Goal: Task Accomplishment & Management: Manage account settings

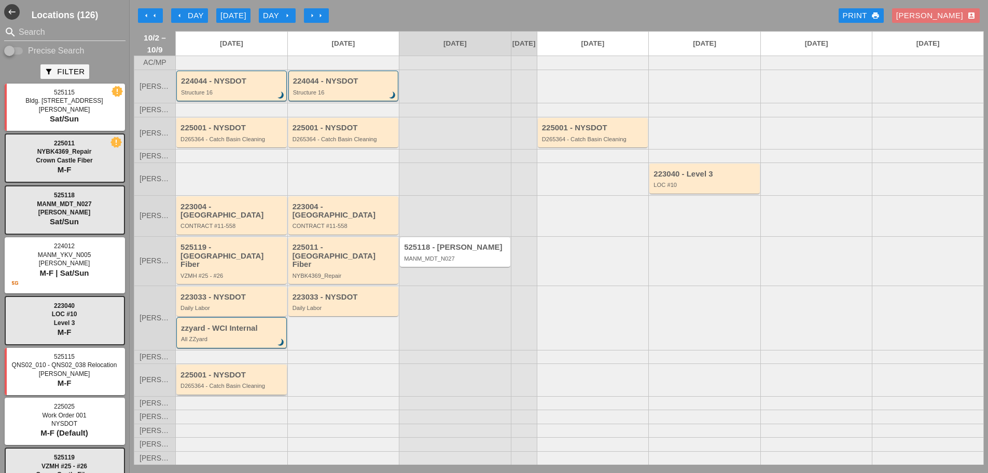
click at [222, 375] on div "225001 - NYSDOT D265364 - Catch Basin Cleaning" at bounding box center [232, 379] width 104 height 19
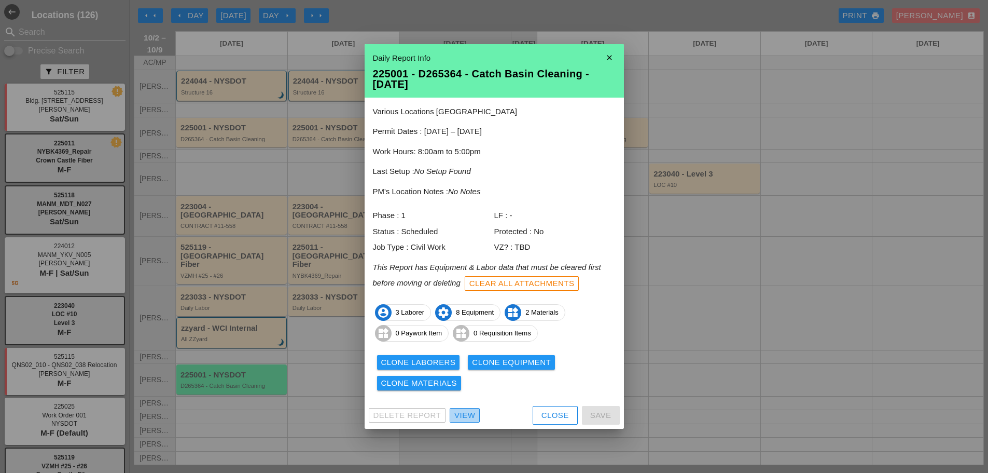
click at [466, 419] on div "View" at bounding box center [464, 415] width 21 height 12
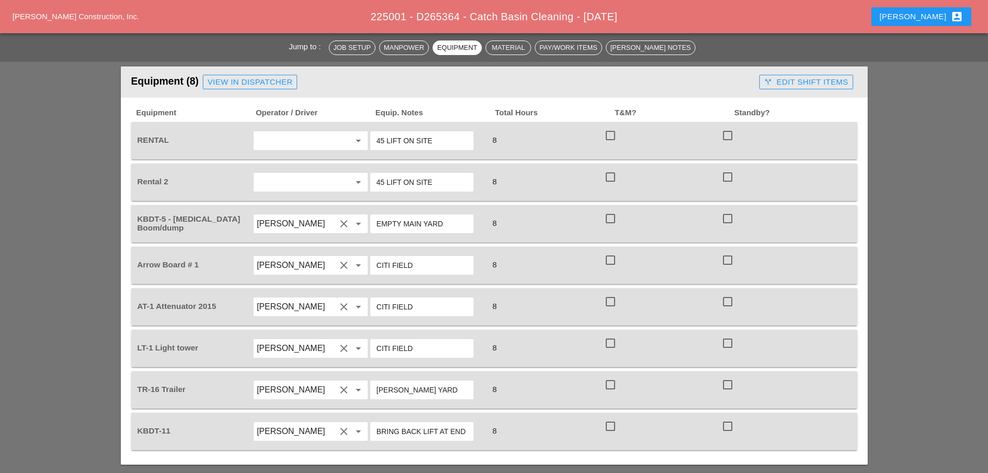
scroll to position [519, 0]
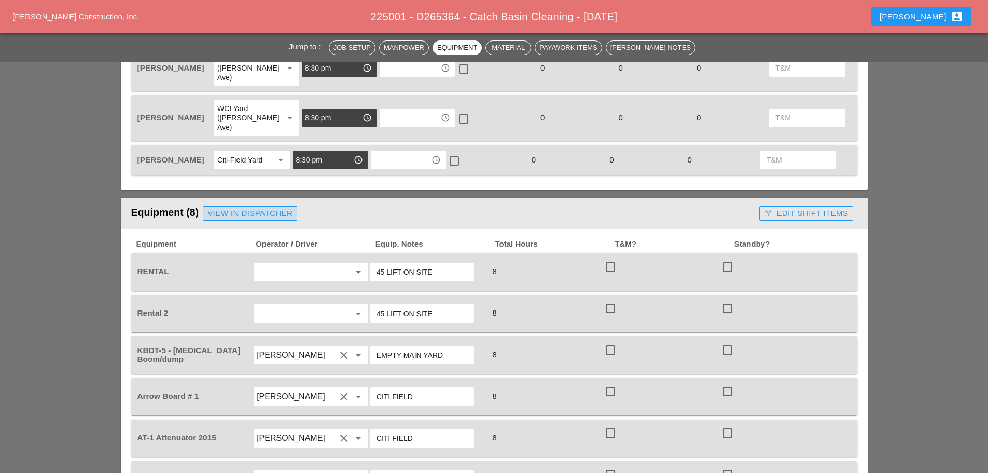
click at [242, 207] on div "View in Dispatcher" at bounding box center [249, 213] width 85 height 12
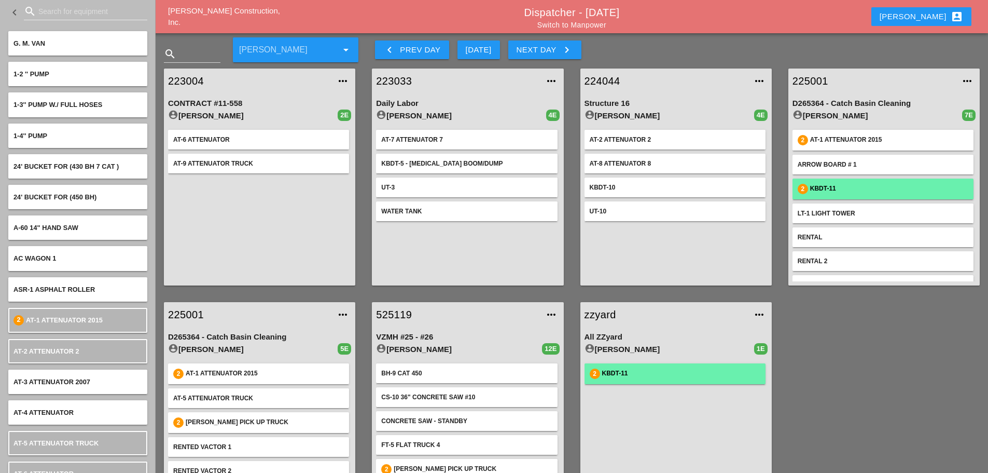
scroll to position [18, 0]
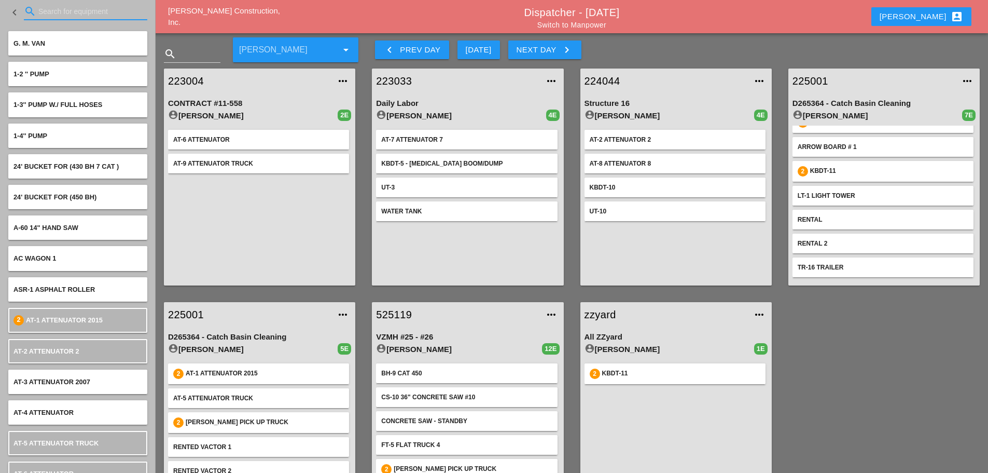
click at [60, 17] on input "Search for equipment" at bounding box center [85, 11] width 94 height 17
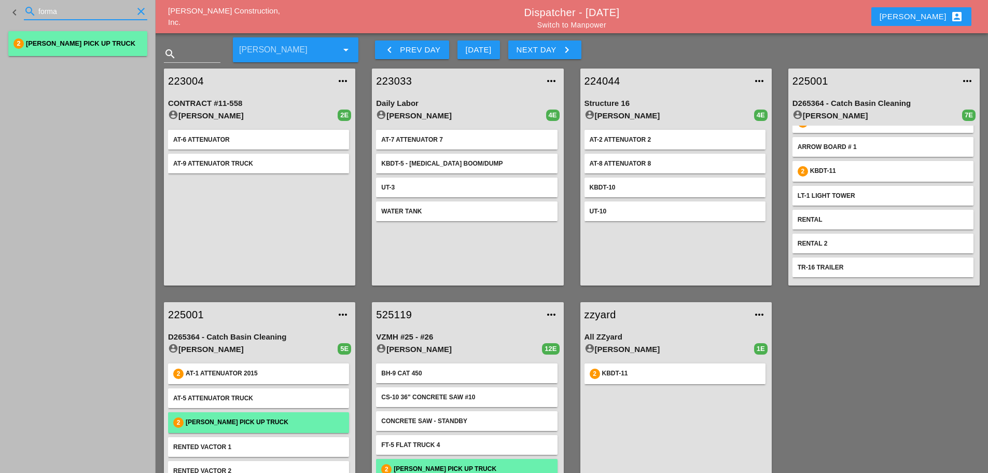
type input "forma"
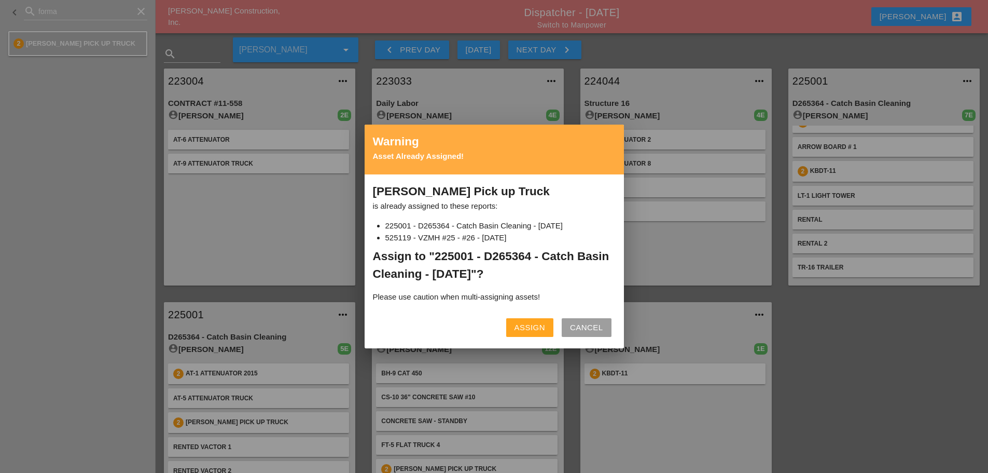
click at [542, 326] on div "Assign" at bounding box center [530, 328] width 31 height 12
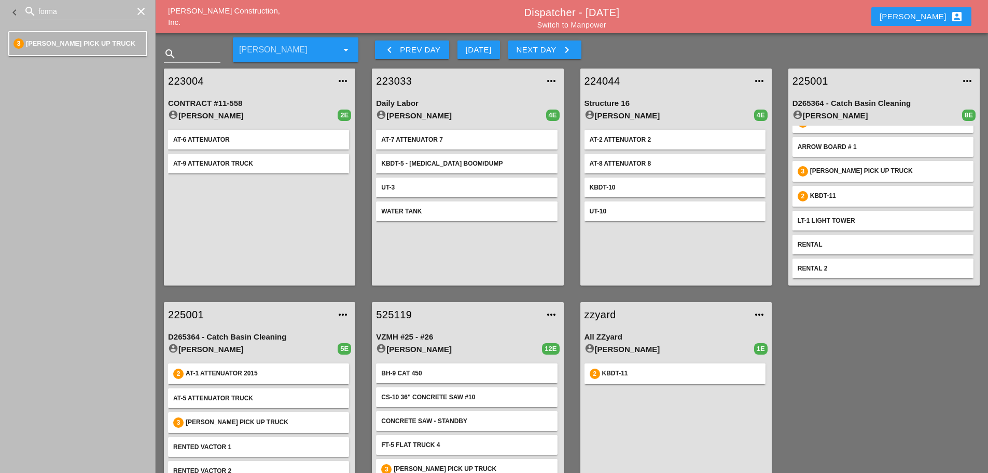
click at [809, 80] on link "225001" at bounding box center [874, 81] width 162 height 16
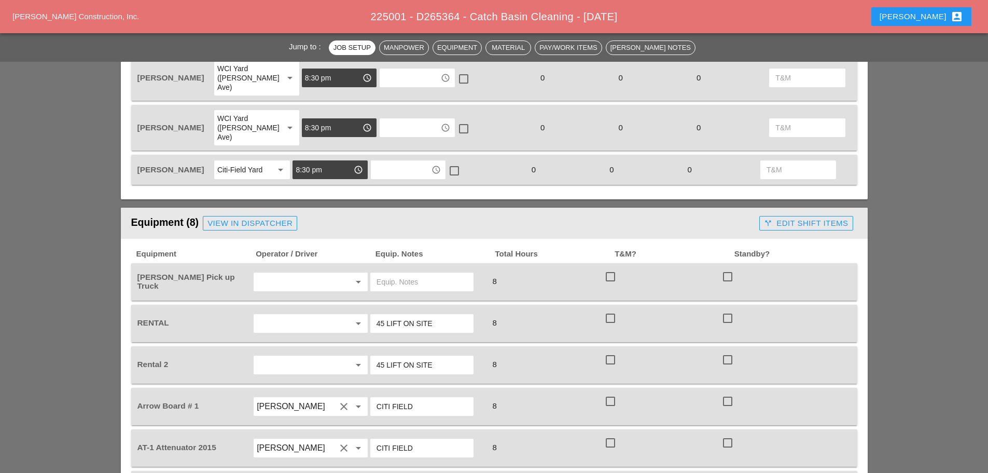
scroll to position [519, 0]
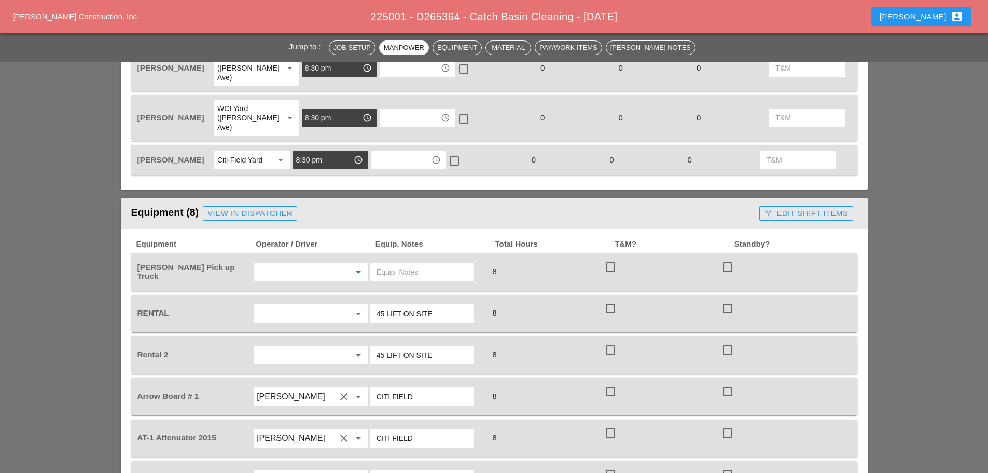
click at [290, 263] on input "text" at bounding box center [296, 271] width 79 height 17
click at [295, 296] on div "[PERSON_NAME]" at bounding box center [311, 296] width 98 height 12
type input "[PERSON_NAME]"
click at [393, 263] on input "text" at bounding box center [422, 271] width 91 height 17
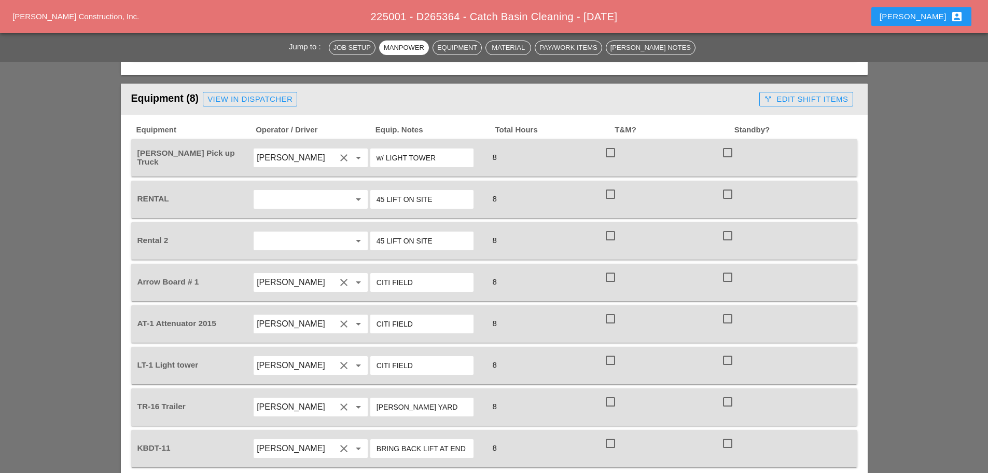
scroll to position [674, 0]
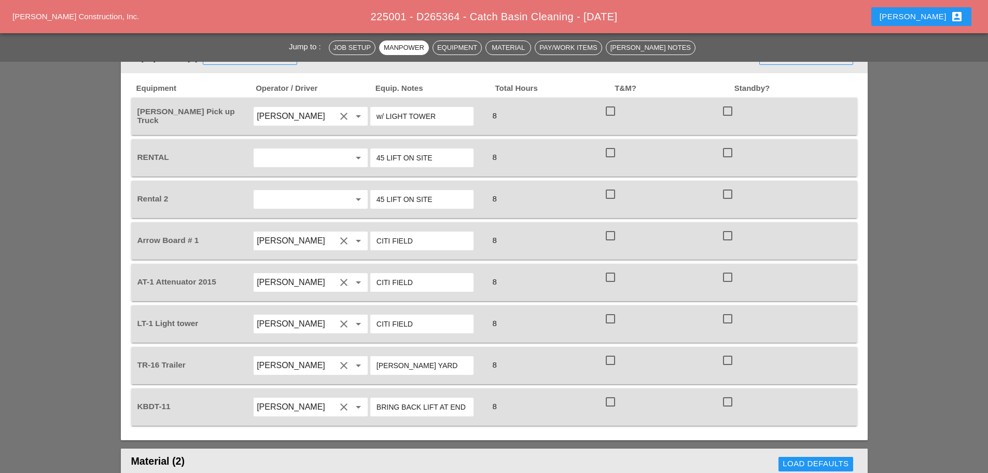
type input "w/ LIGHT TOWER"
click at [448, 398] on input "BRING BACK LIFT AT END OF SHIFT TO BRUCKNER YARD" at bounding box center [422, 406] width 91 height 17
type input "B"
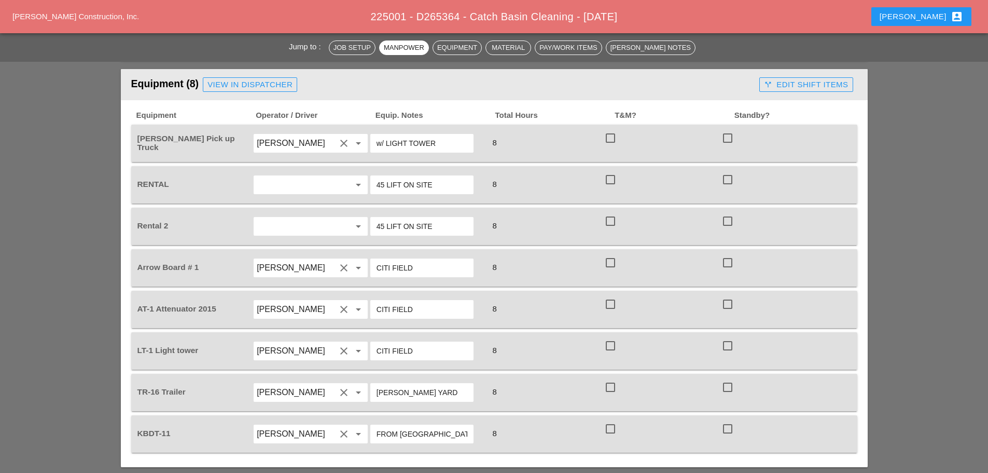
scroll to position [622, 0]
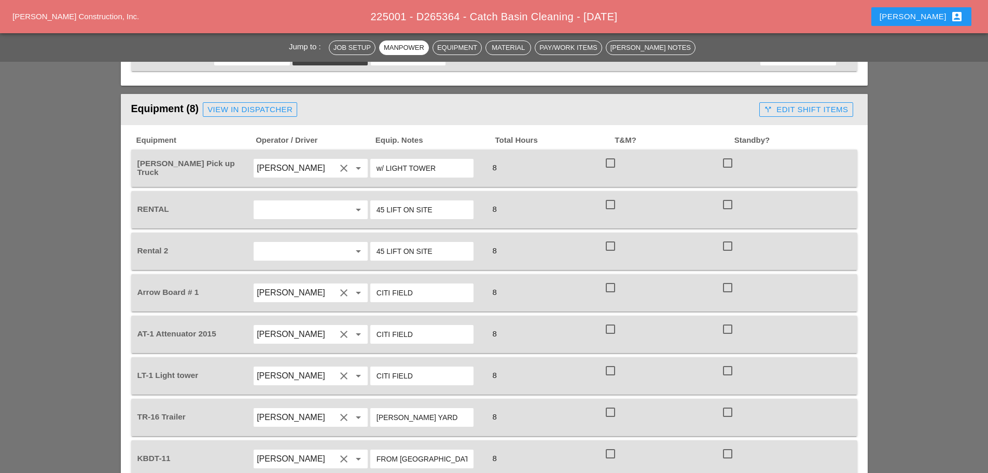
type input "FROM BRONX YARD"
click at [429, 367] on input "CITI FIELD" at bounding box center [422, 375] width 91 height 17
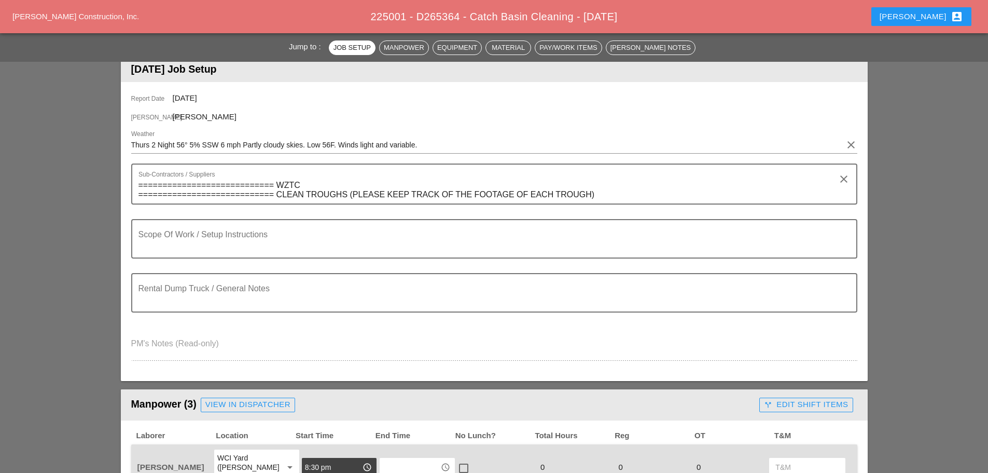
scroll to position [0, 0]
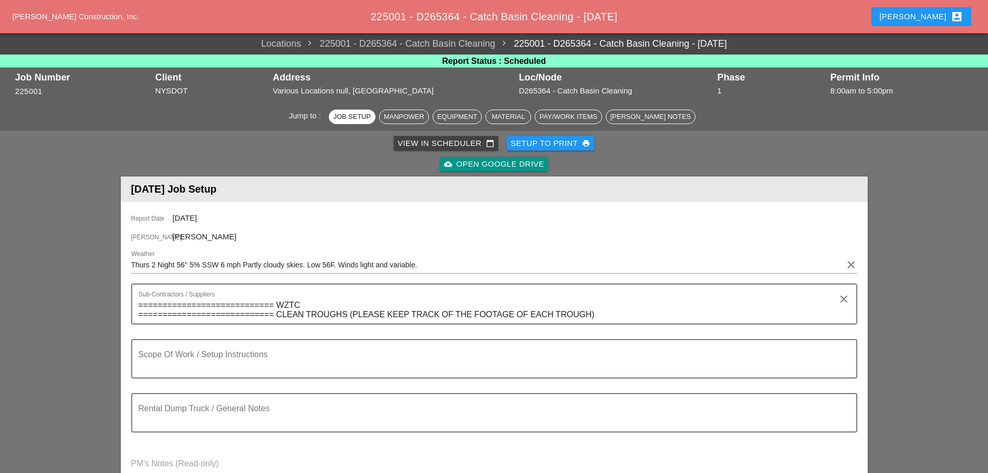
type input "CITI FIELD W/ DAN"
click at [562, 144] on div "Setup to Print print" at bounding box center [551, 143] width 80 height 12
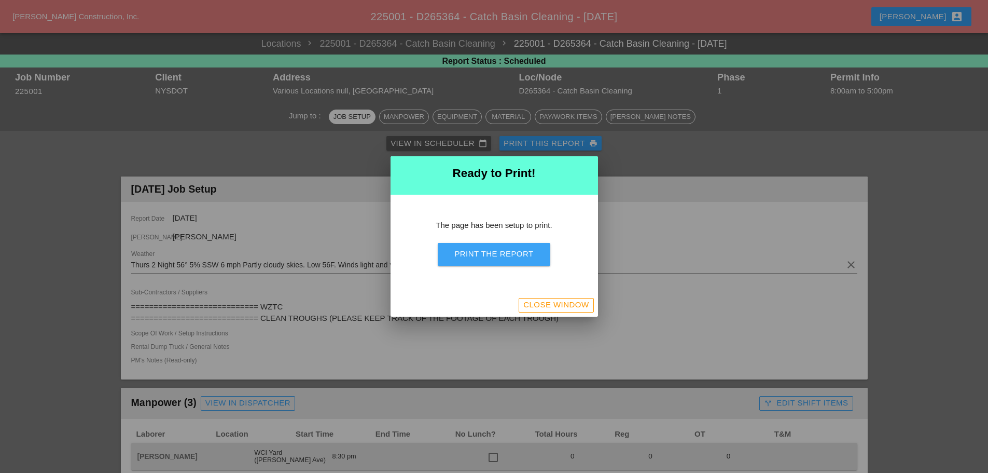
click at [540, 258] on button "Print the Report" at bounding box center [494, 254] width 112 height 23
drag, startPoint x: 541, startPoint y: 301, endPoint x: 511, endPoint y: 320, distance: 35.4
click at [543, 301] on div "Close Window" at bounding box center [555, 305] width 65 height 12
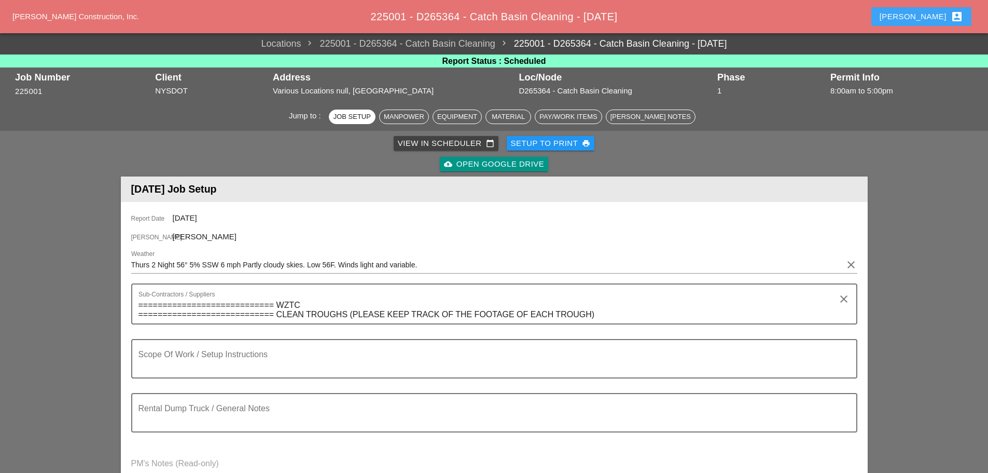
click at [925, 15] on div "Enrico account_box" at bounding box center [922, 16] width 84 height 12
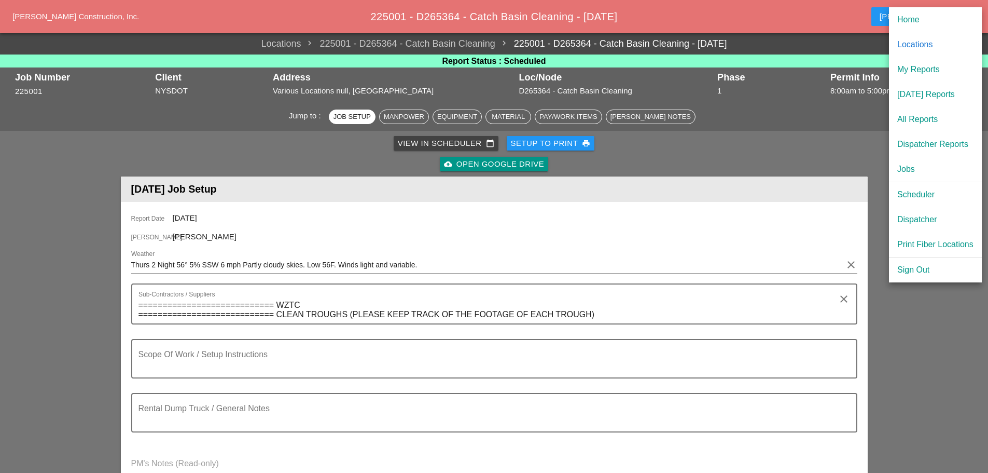
click at [939, 91] on div "[DATE] Reports" at bounding box center [935, 94] width 76 height 12
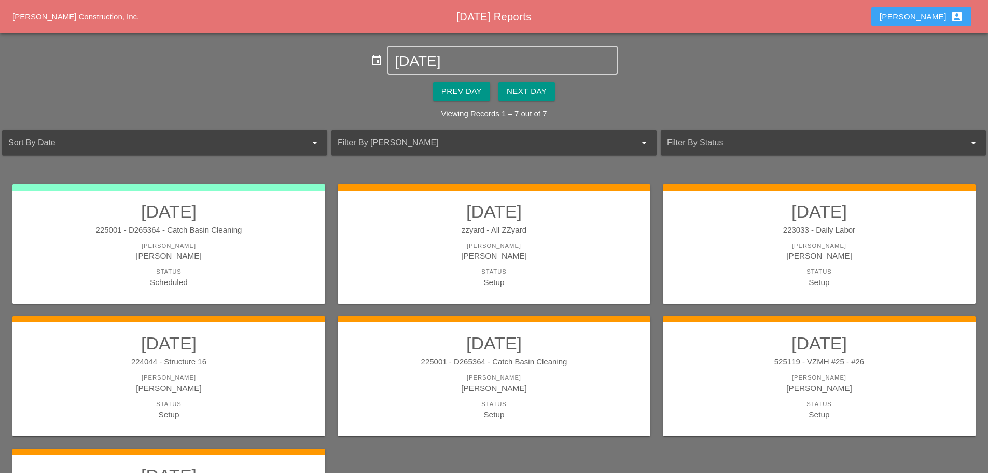
click at [924, 16] on div "Enrico account_box" at bounding box center [922, 16] width 84 height 12
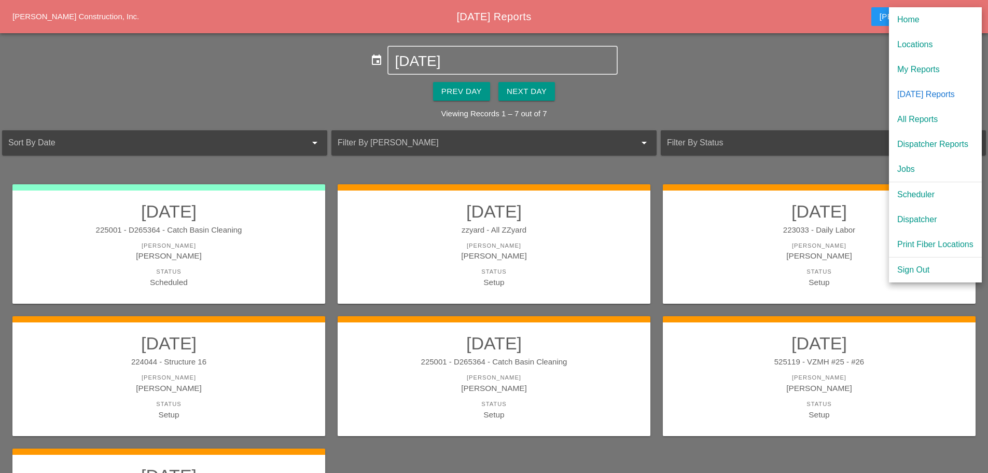
click at [908, 214] on div "Dispatcher" at bounding box center [935, 219] width 76 height 12
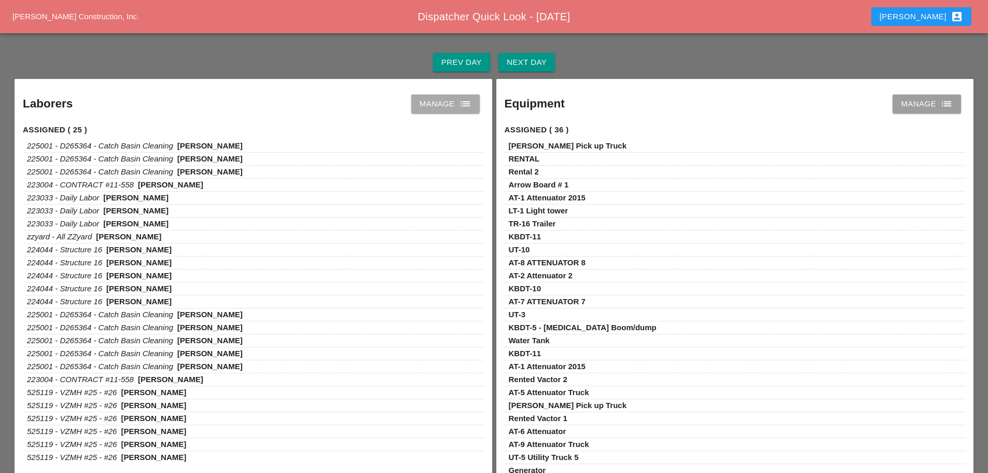
click at [470, 108] on icon "list" at bounding box center [465, 104] width 12 height 12
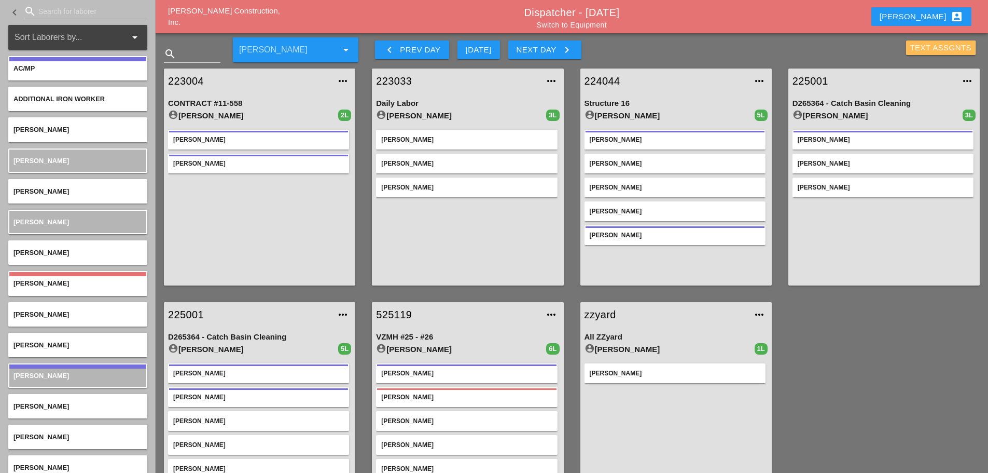
click at [926, 50] on div "Text Assgnts" at bounding box center [941, 48] width 62 height 12
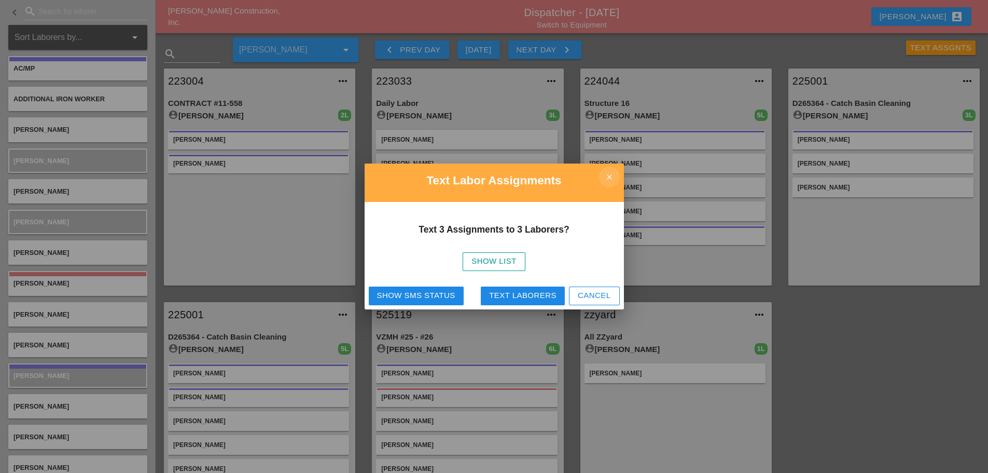
click at [616, 175] on icon "close" at bounding box center [609, 176] width 21 height 21
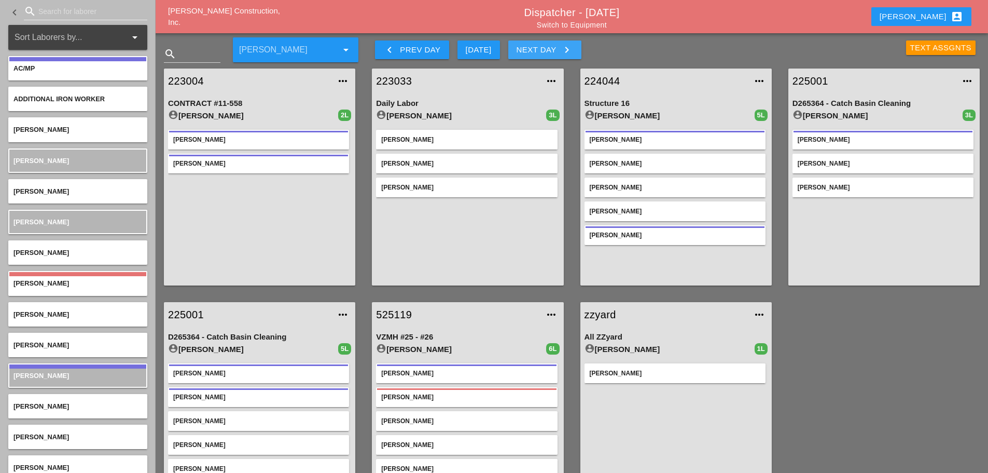
click at [570, 46] on icon "keyboard_arrow_right" at bounding box center [567, 50] width 12 height 12
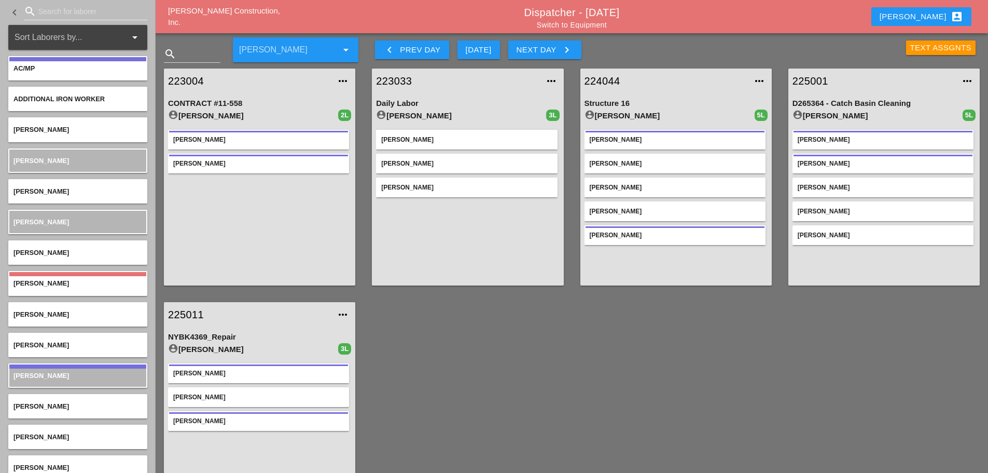
click at [598, 24] on link "Switch to Equipment" at bounding box center [572, 25] width 70 height 8
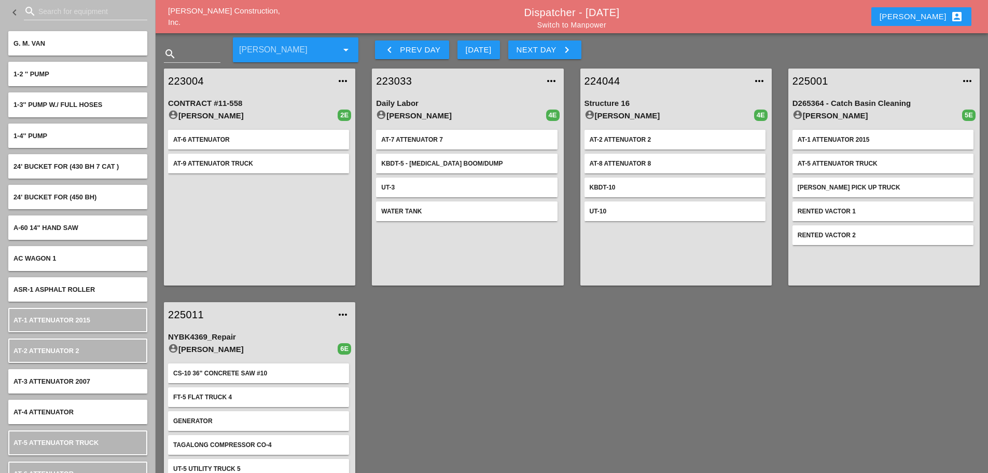
click at [613, 81] on link "224044" at bounding box center [666, 81] width 162 height 16
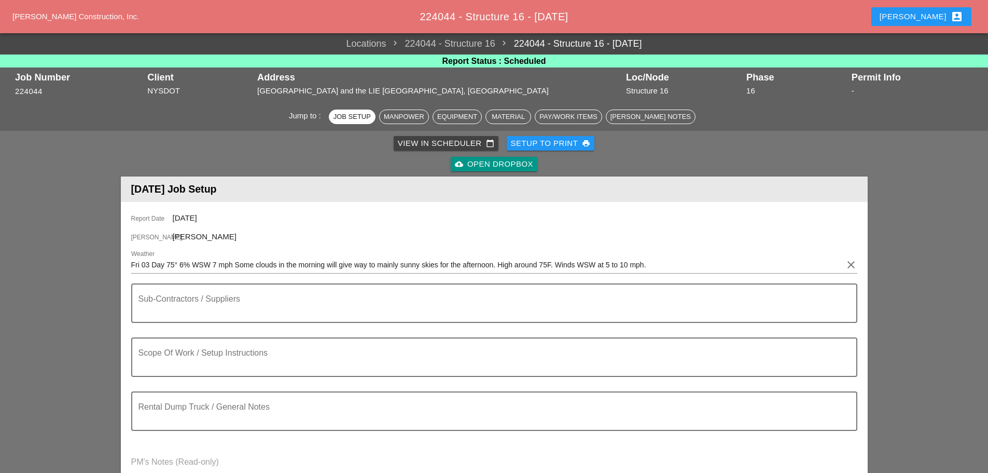
click at [146, 353] on textarea "Scope Of Work / Setup Instructions" at bounding box center [489, 363] width 703 height 25
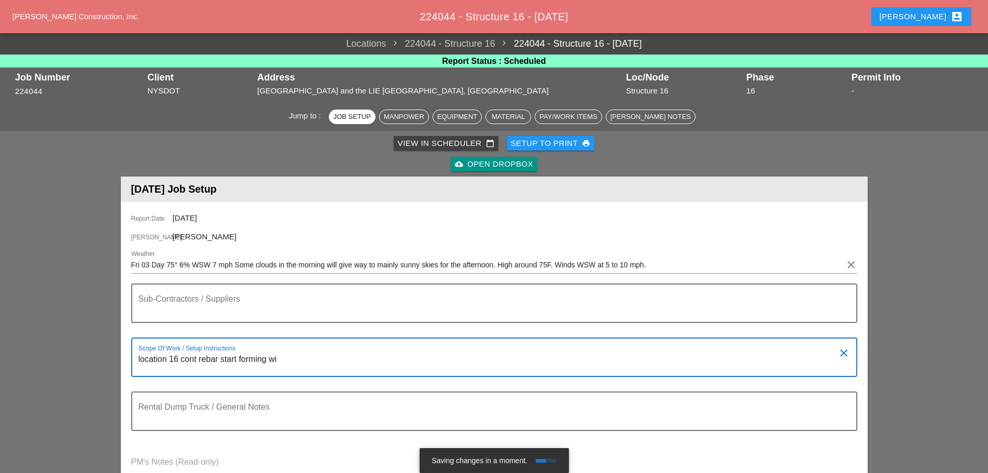
drag, startPoint x: 197, startPoint y: 358, endPoint x: 182, endPoint y: 359, distance: 15.1
click at [182, 359] on textarea "location 16 cont rebar start forming wi" at bounding box center [489, 363] width 703 height 25
drag, startPoint x: 187, startPoint y: 358, endPoint x: 304, endPoint y: 357, distance: 117.7
click at [305, 357] on textarea "location 16 cont rebar start forming wi" at bounding box center [489, 363] width 703 height 25
click at [198, 360] on textarea "location 16 cont rebar start forming wi" at bounding box center [489, 363] width 703 height 25
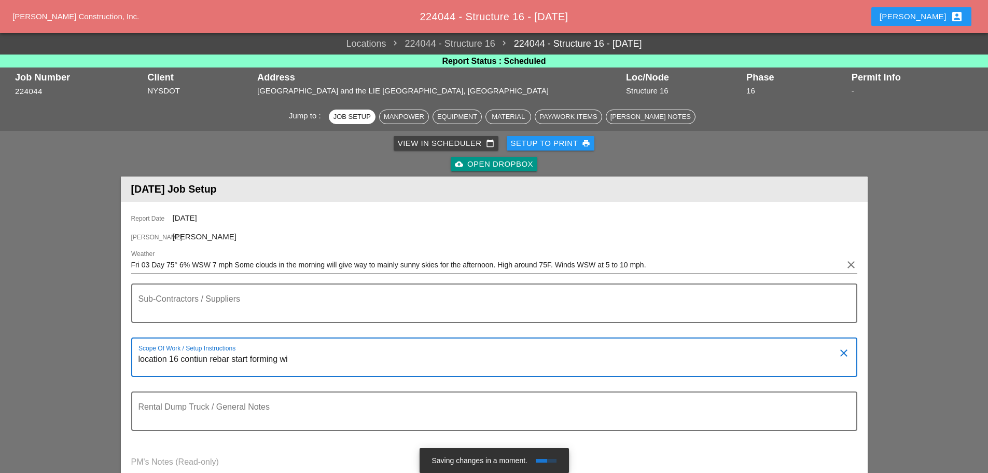
drag, startPoint x: 211, startPoint y: 357, endPoint x: 180, endPoint y: 357, distance: 30.1
click at [180, 357] on textarea "location 16 contiun rebar start forming wi" at bounding box center [489, 363] width 703 height 25
click at [298, 357] on textarea "location 16 continue rebar start forming wi" at bounding box center [489, 363] width 703 height 25
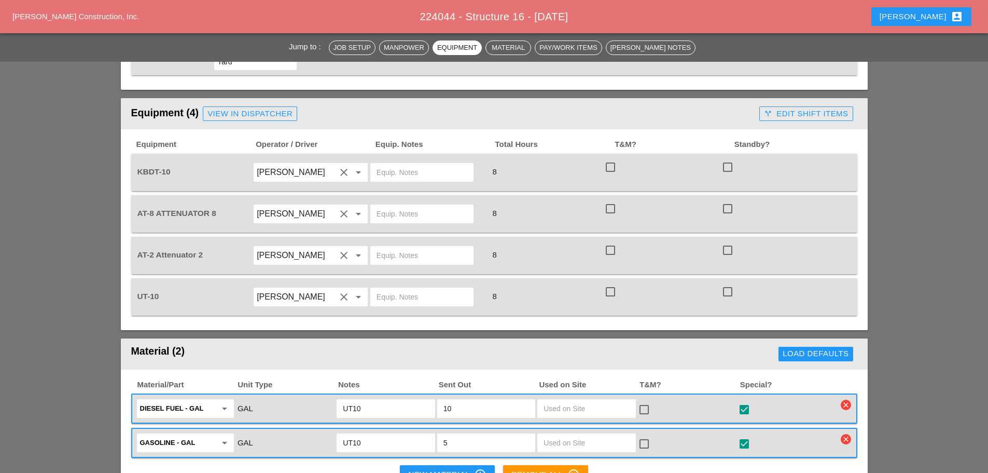
scroll to position [726, 0]
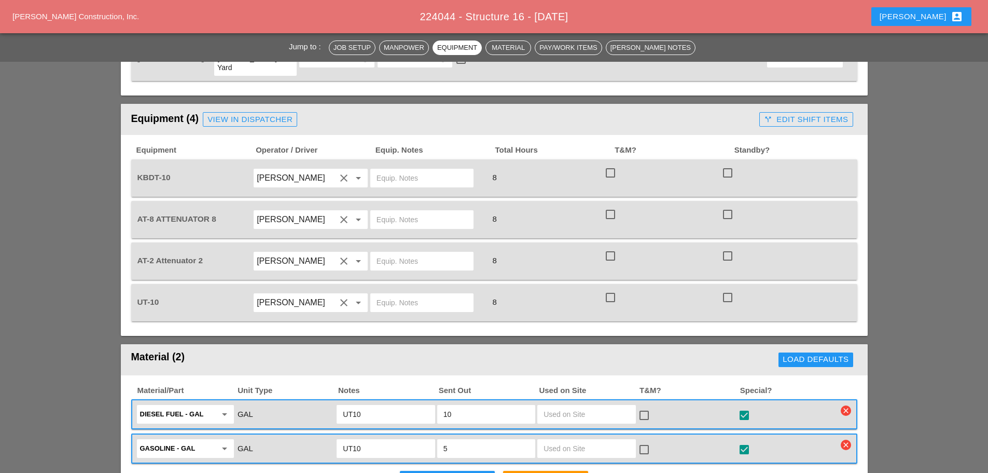
type textarea "location 16 continue rebar start forming work"
click at [847, 405] on icon "clear" at bounding box center [846, 410] width 10 height 10
click at [845, 405] on icon "clear" at bounding box center [846, 410] width 10 height 10
click at [829, 343] on div "Are you Sure?" at bounding box center [846, 341] width 66 height 12
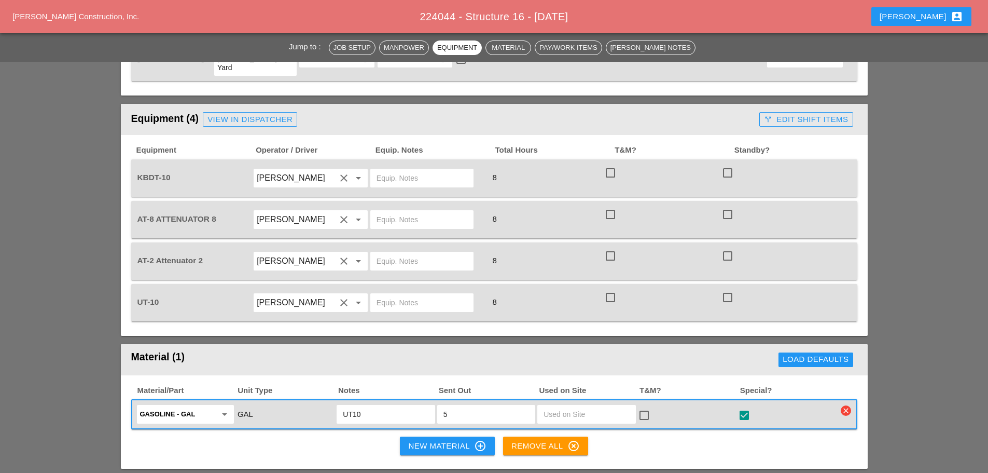
click at [404, 170] on input "text" at bounding box center [422, 178] width 91 height 17
type input "w"
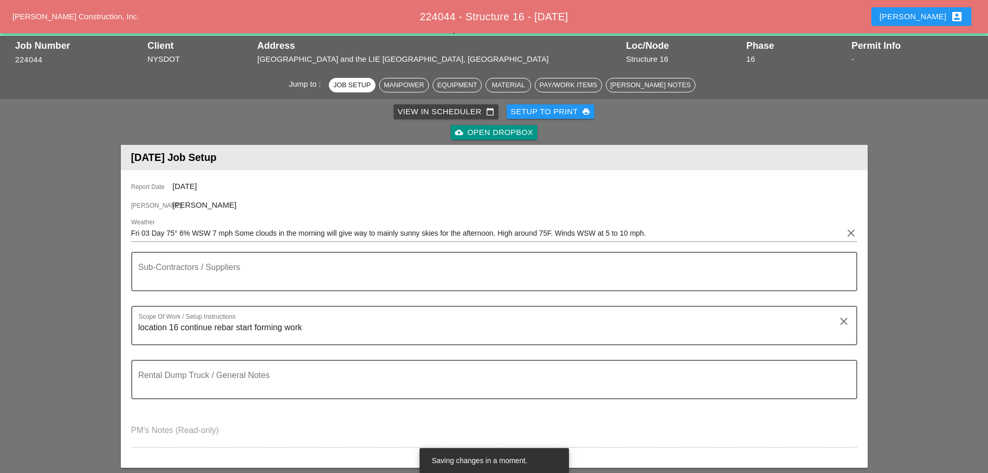
scroll to position [0, 0]
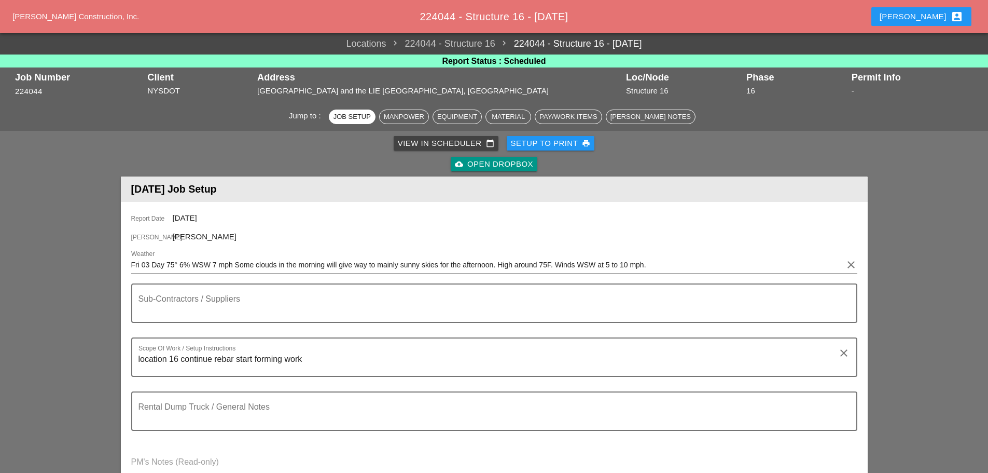
type input "W/ GAS GAL 5"
click at [536, 145] on div "Setup to Print print" at bounding box center [551, 143] width 80 height 12
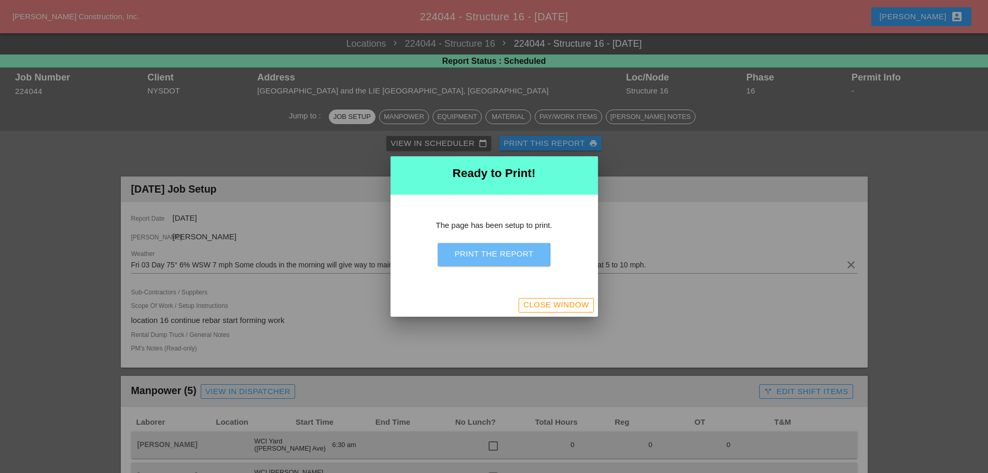
click at [505, 253] on div "Print the Report" at bounding box center [493, 254] width 79 height 12
click at [579, 297] on div "Close Window" at bounding box center [494, 305] width 207 height 23
click at [561, 307] on div "Close Window" at bounding box center [555, 305] width 65 height 12
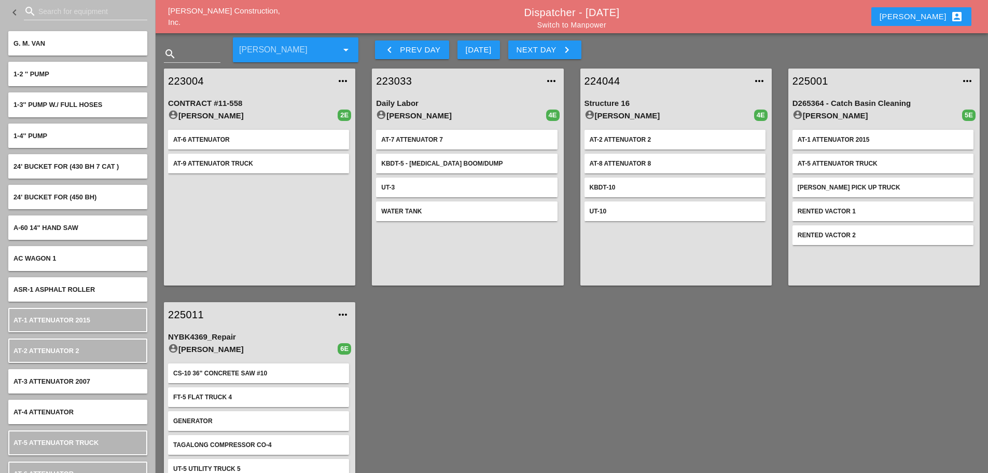
click at [589, 25] on link "Switch to Manpower" at bounding box center [571, 25] width 69 height 8
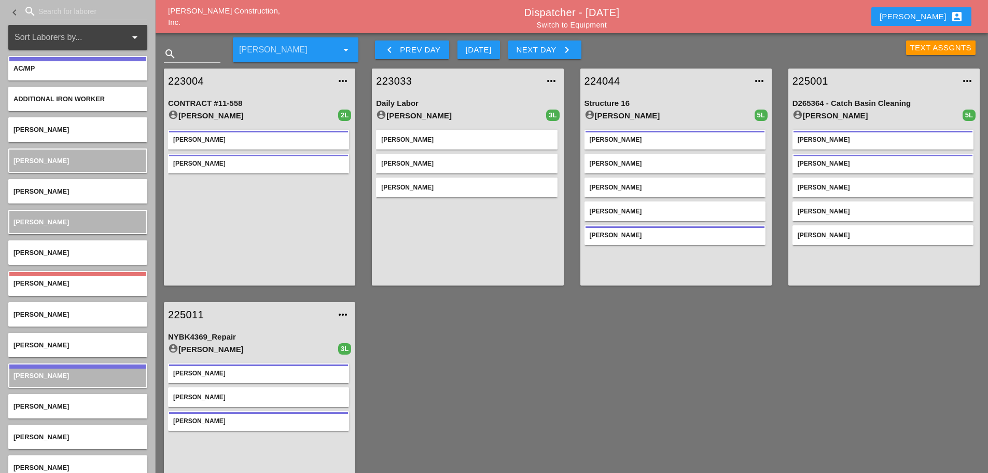
click at [812, 78] on link "225001" at bounding box center [874, 81] width 162 height 16
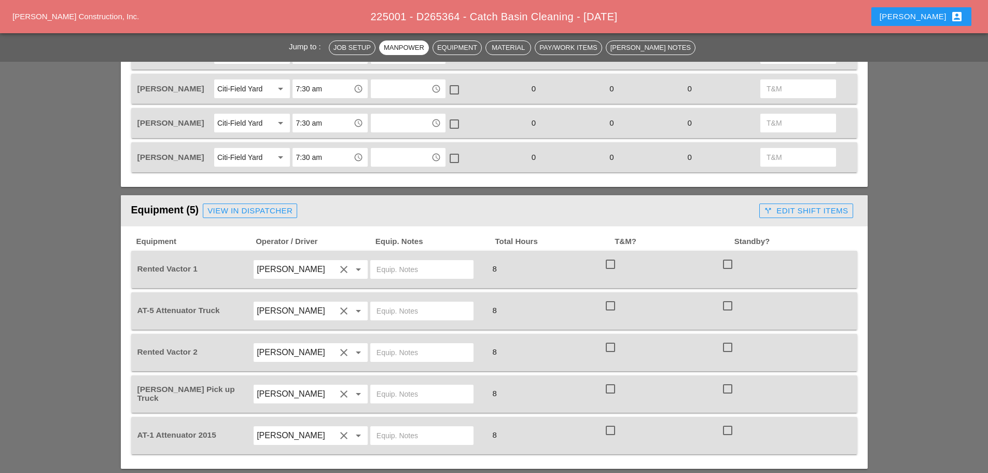
scroll to position [674, 0]
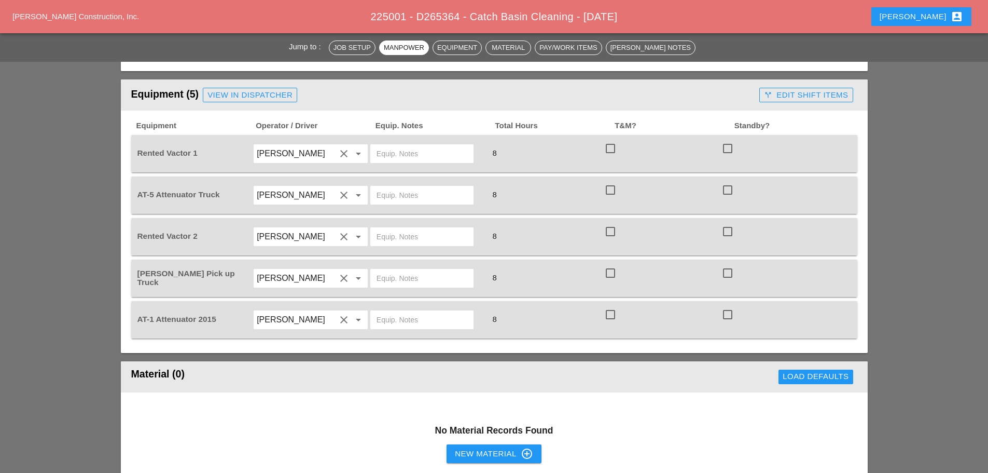
click at [407, 158] on input "text" at bounding box center [422, 153] width 91 height 17
type input "CITI FIELD"
click at [382, 194] on input "text" at bounding box center [422, 195] width 91 height 17
type input "CITI FIELD"
click at [389, 233] on input "text" at bounding box center [422, 236] width 91 height 17
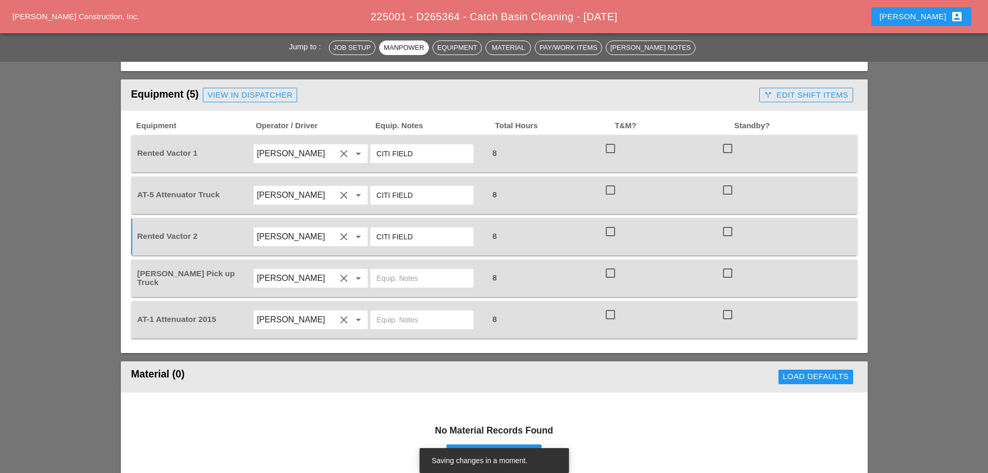
type input "CITI FIELD"
click at [411, 276] on input "text" at bounding box center [422, 278] width 91 height 17
click at [408, 319] on input "text" at bounding box center [422, 319] width 91 height 17
type input "CITIFIELD"
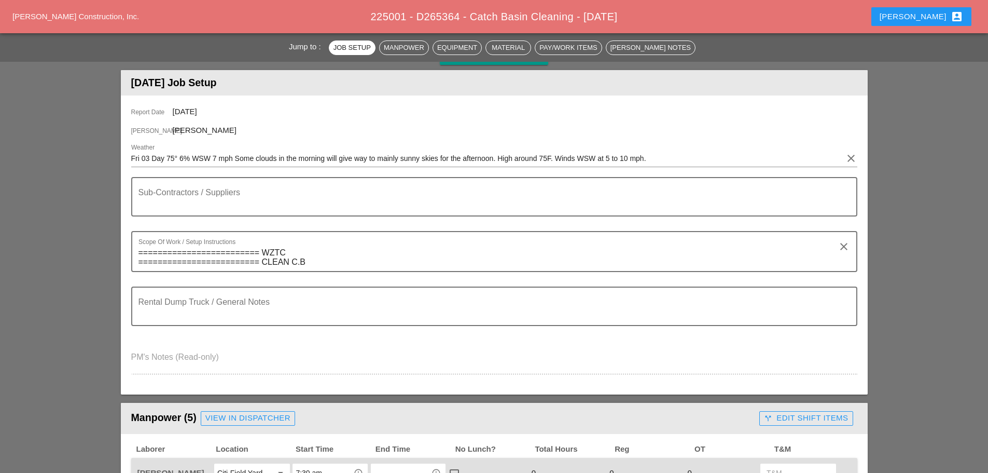
scroll to position [0, 0]
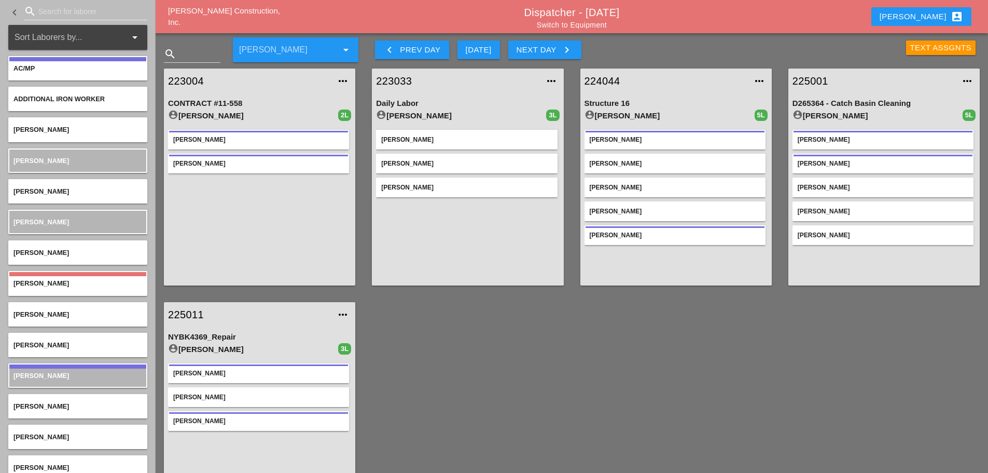
click at [185, 315] on link "225011" at bounding box center [249, 315] width 162 height 16
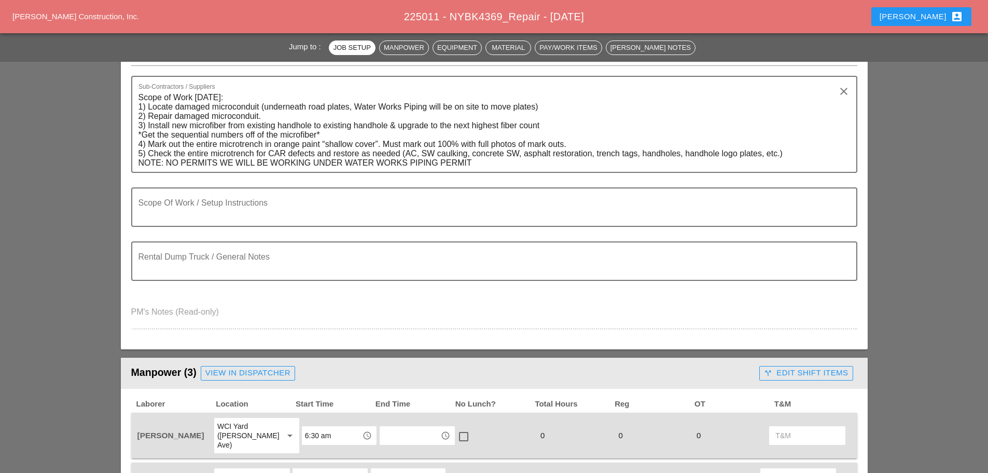
scroll to position [363, 0]
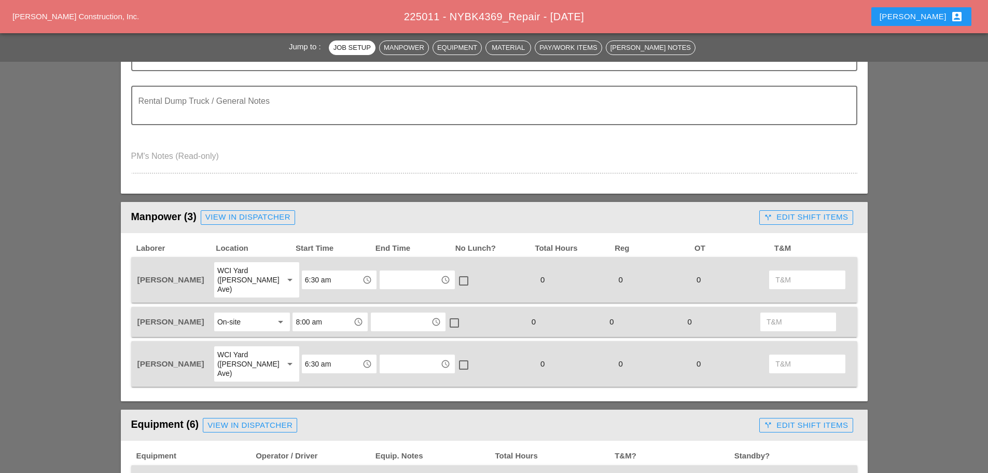
click at [325, 273] on input "6:30 am" at bounding box center [332, 279] width 54 height 17
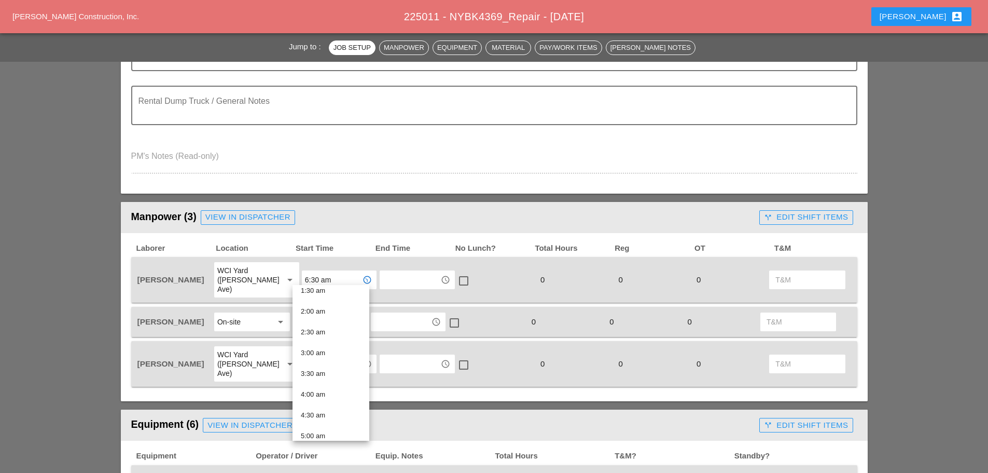
scroll to position [207, 0]
click at [298, 356] on link "6:30 am" at bounding box center [331, 359] width 77 height 21
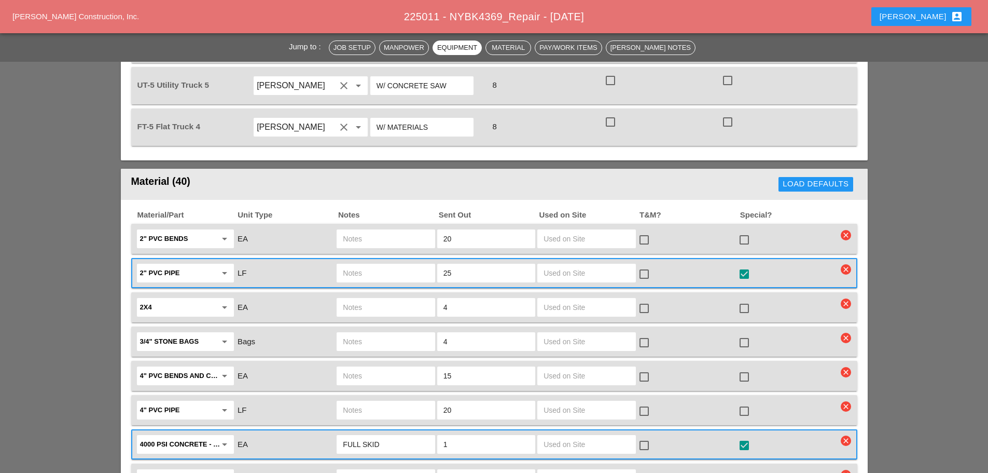
scroll to position [934, 0]
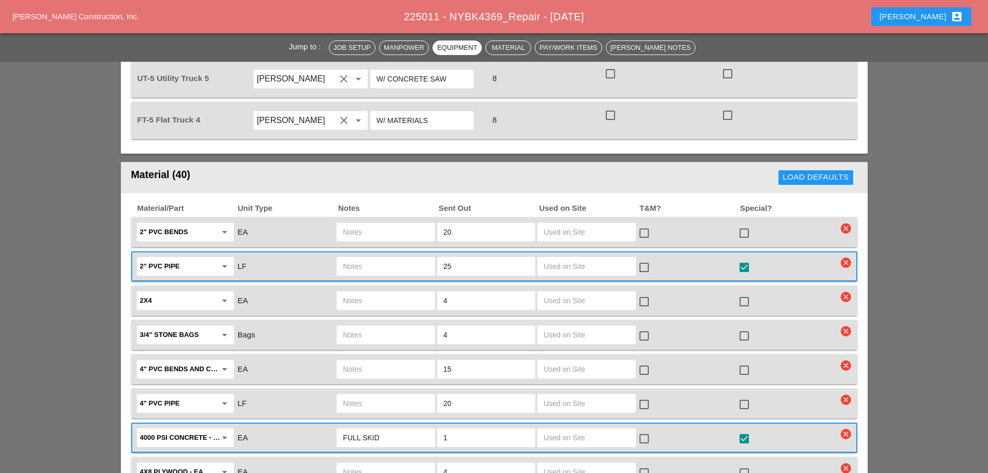
click at [455, 224] on input "20" at bounding box center [486, 232] width 86 height 17
type input "2"
type input "12"
click at [743, 224] on div at bounding box center [744, 233] width 18 height 18
checkbox input "true"
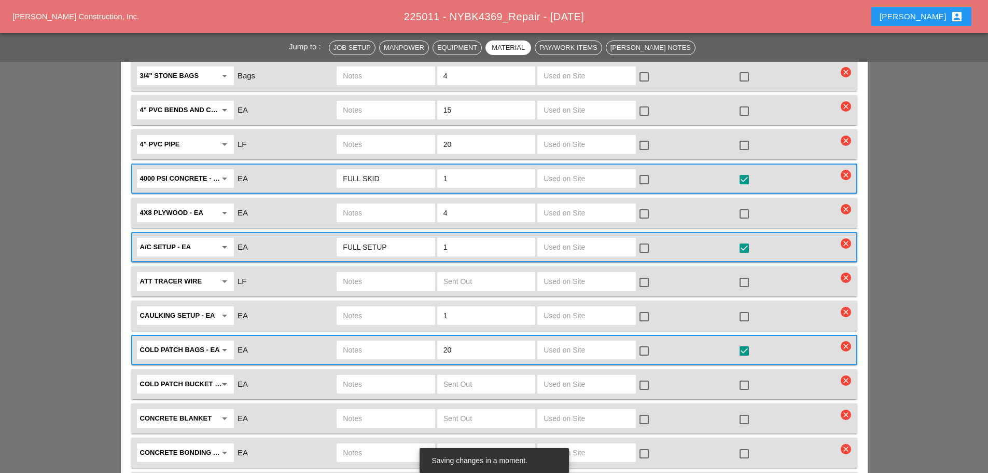
scroll to position [1245, 0]
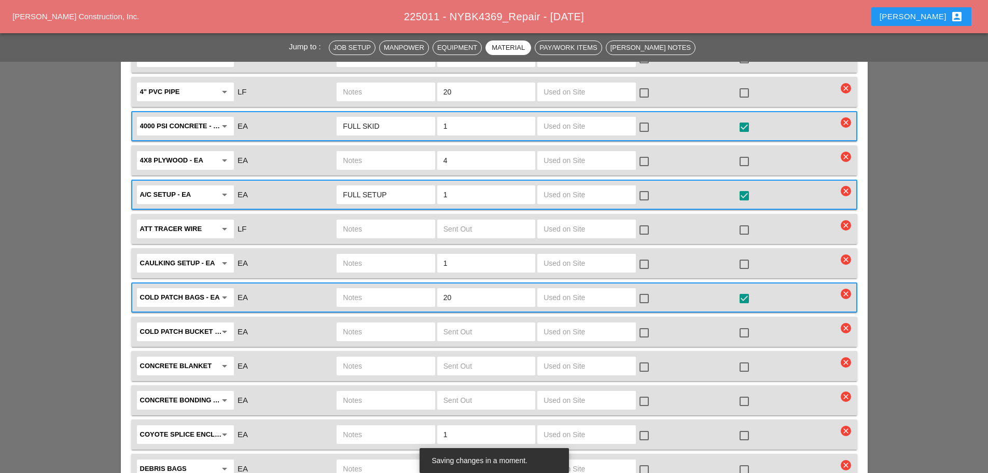
click at [393, 289] on input "text" at bounding box center [386, 297] width 86 height 17
type input "FULL SKID"
click at [468, 289] on input "20" at bounding box center [486, 297] width 86 height 17
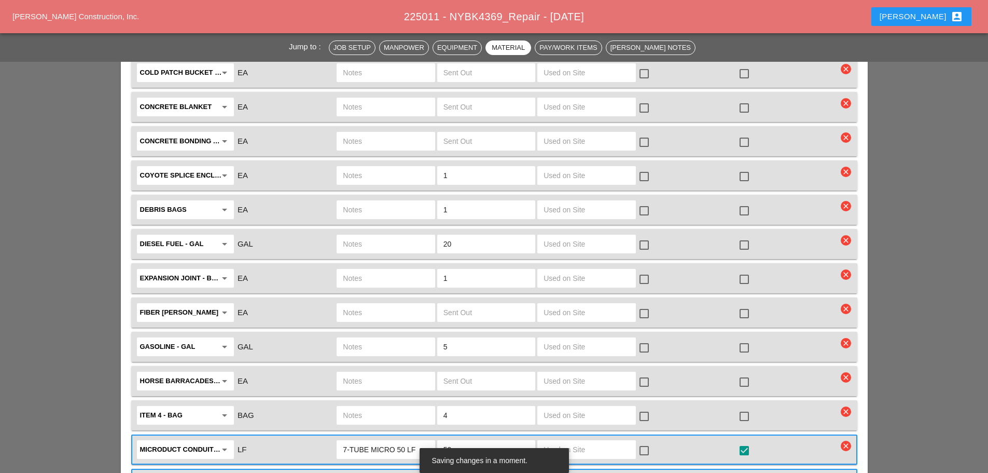
scroll to position [1504, 0]
type input "25"
click at [746, 167] on div at bounding box center [744, 176] width 18 height 18
checkbox input "true"
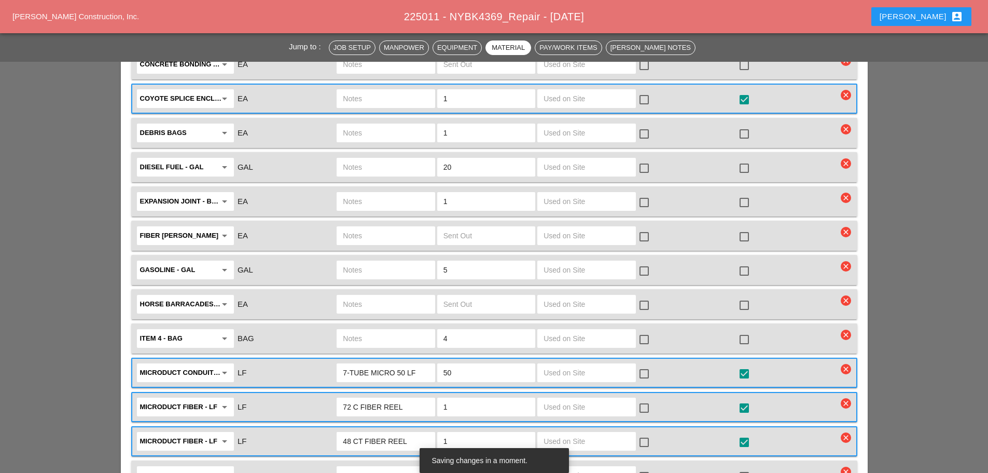
scroll to position [1556, 0]
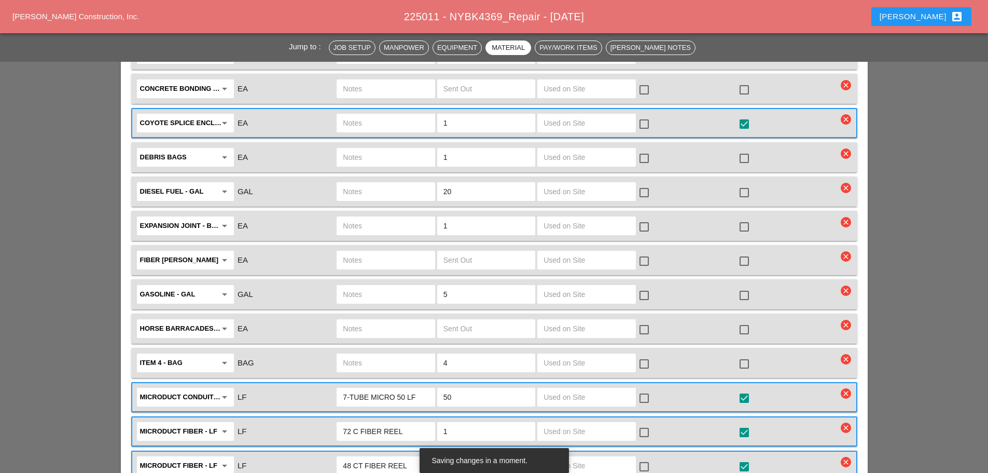
click at [373, 149] on input "text" at bounding box center [386, 157] width 86 height 17
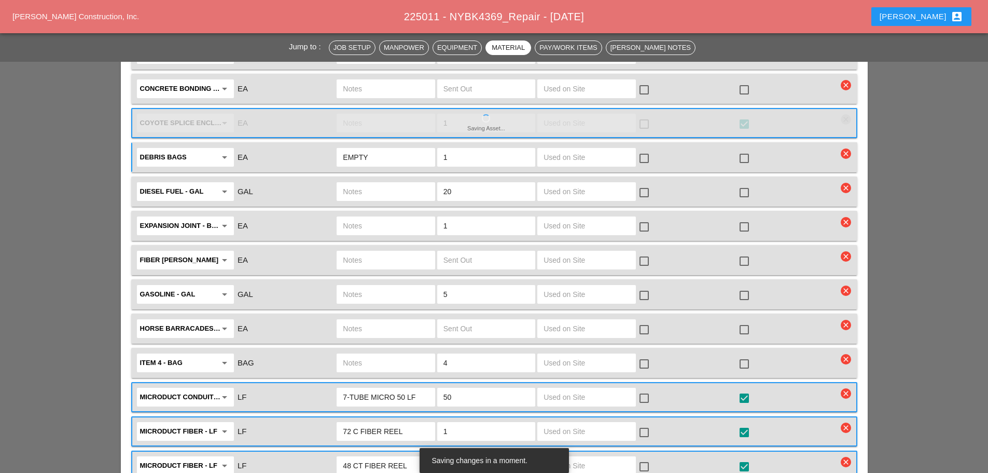
type input "EMPTY"
click at [743, 149] on div at bounding box center [744, 158] width 18 height 18
checkbox input "true"
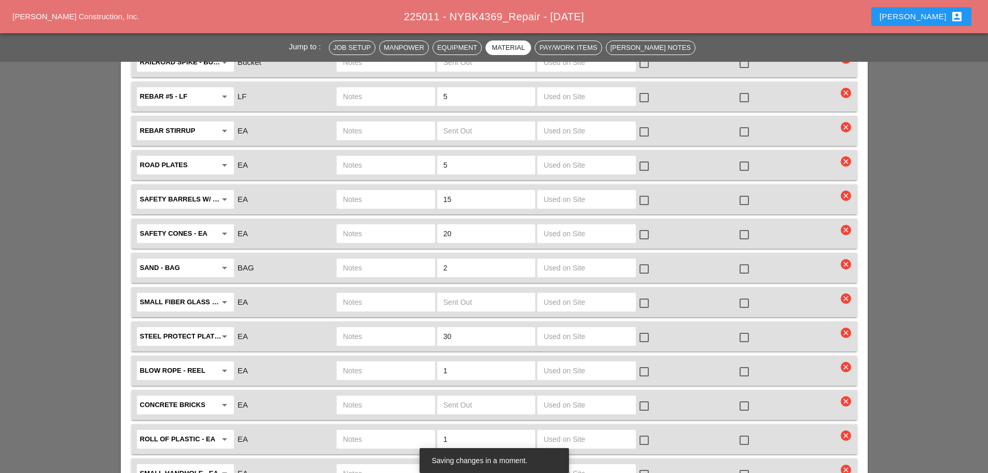
scroll to position [2023, 0]
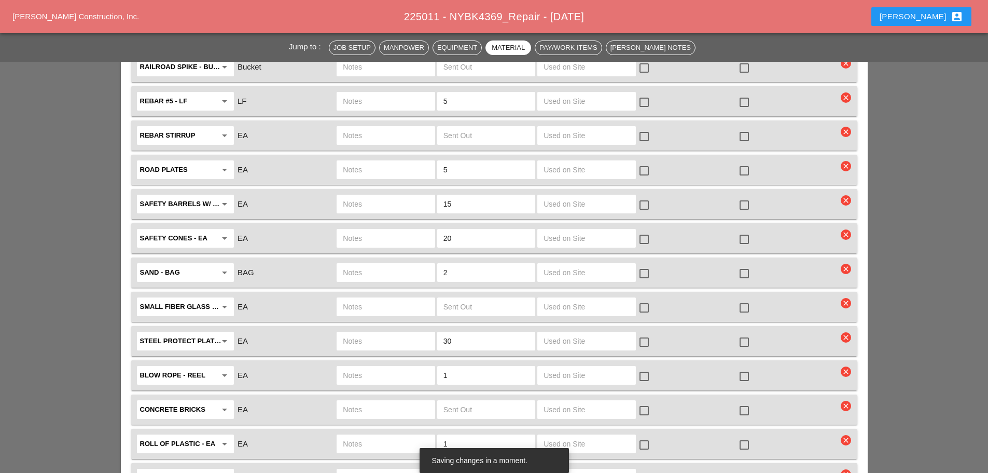
click at [476, 332] on input "30" at bounding box center [486, 340] width 86 height 17
type input "3"
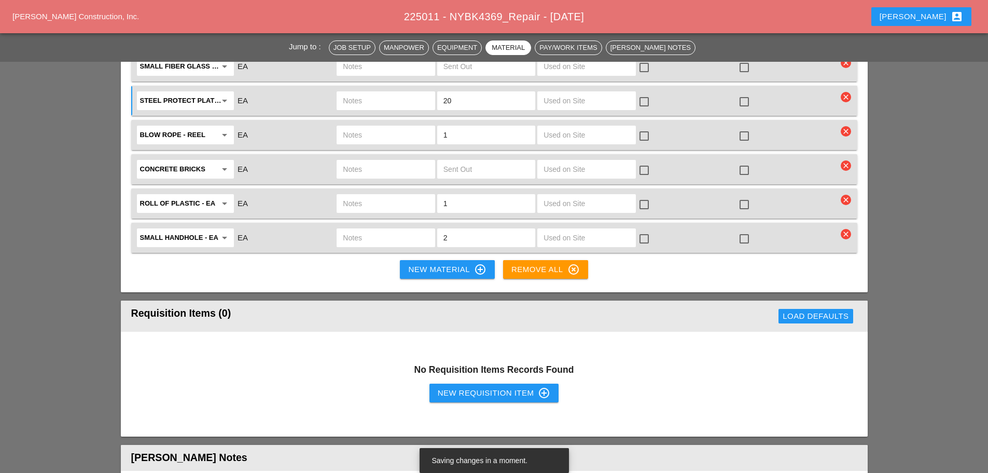
scroll to position [2282, 0]
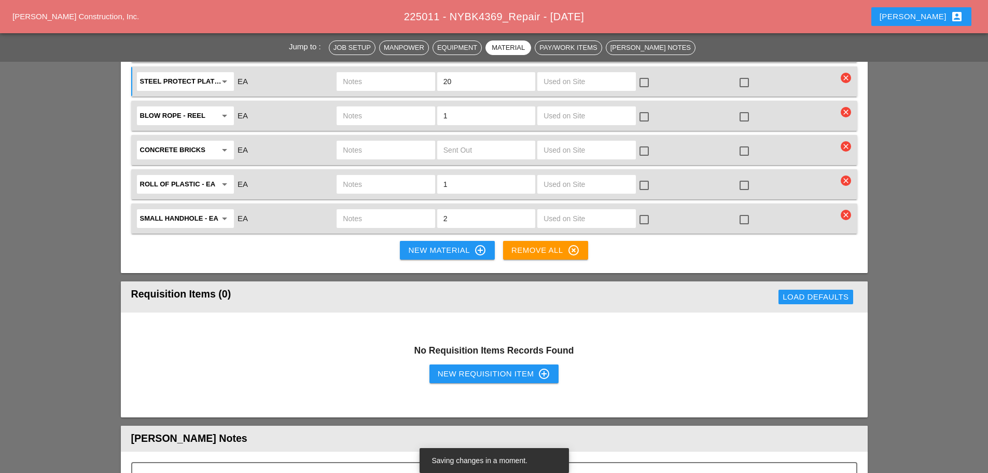
type input "20"
click at [468, 210] on input "2" at bounding box center [486, 218] width 86 height 17
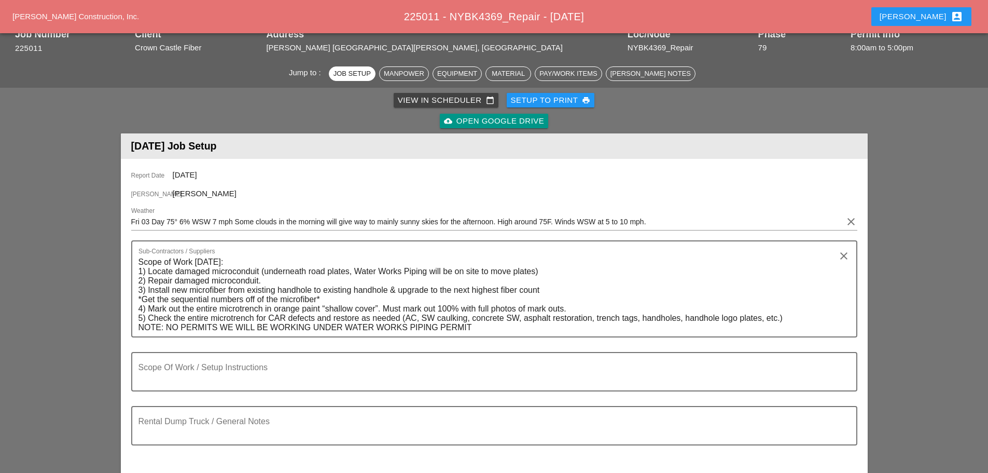
scroll to position [0, 0]
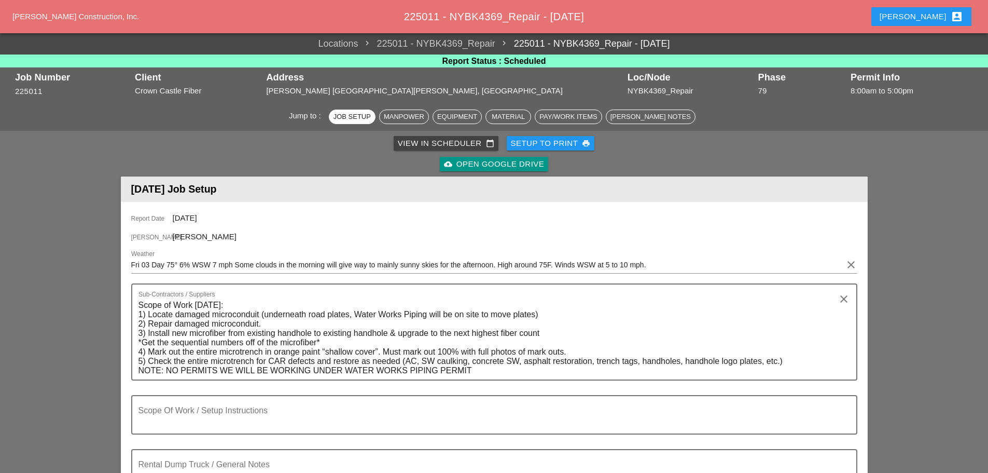
type input "0"
click at [529, 145] on div "Setup to Print print" at bounding box center [551, 143] width 80 height 12
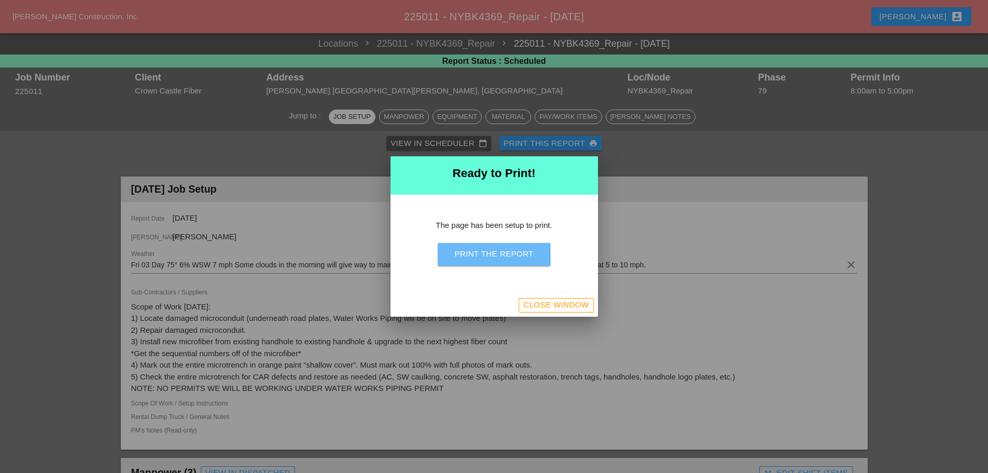
click at [484, 255] on div "Print the Report" at bounding box center [493, 254] width 79 height 12
click at [548, 308] on div "Close Window" at bounding box center [555, 305] width 65 height 12
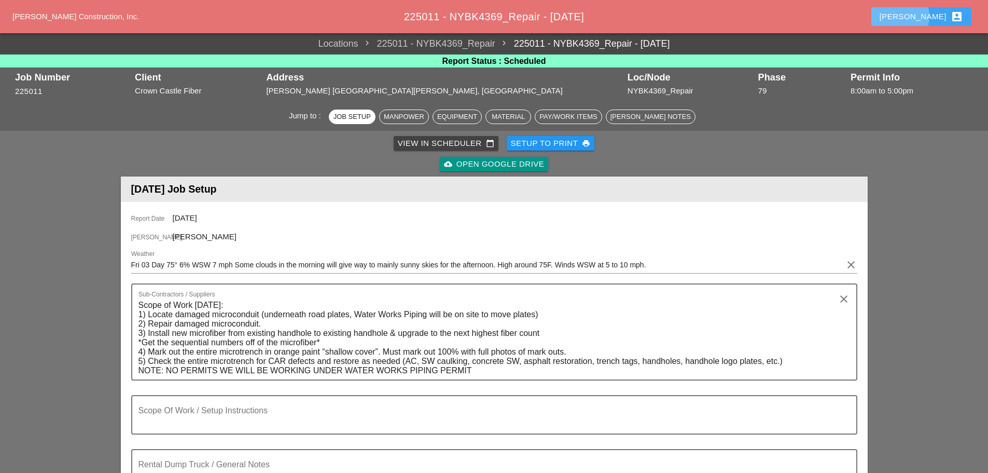
click at [916, 21] on button "Enrico account_box" at bounding box center [921, 16] width 100 height 19
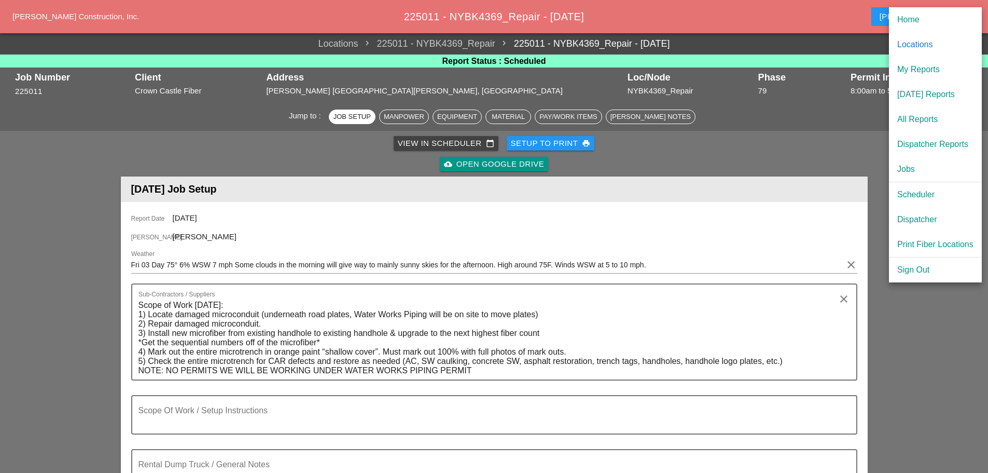
click at [913, 197] on div "Scheduler" at bounding box center [935, 194] width 76 height 12
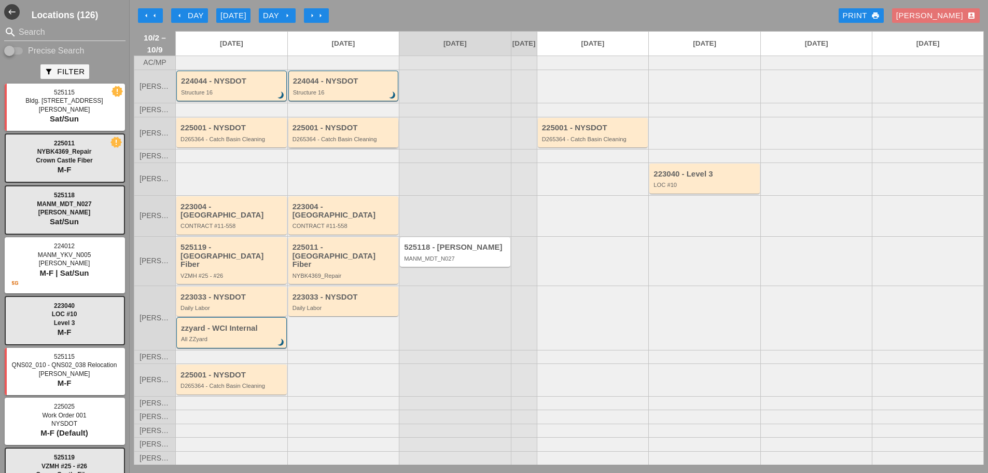
click at [360, 142] on div "D265364 - Catch Basin Cleaning" at bounding box center [345, 139] width 104 height 6
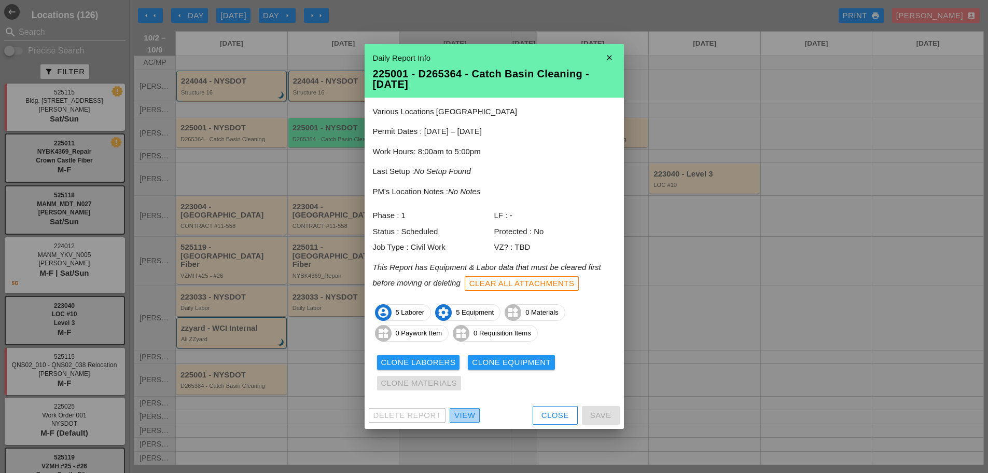
click at [467, 413] on div "View" at bounding box center [464, 415] width 21 height 12
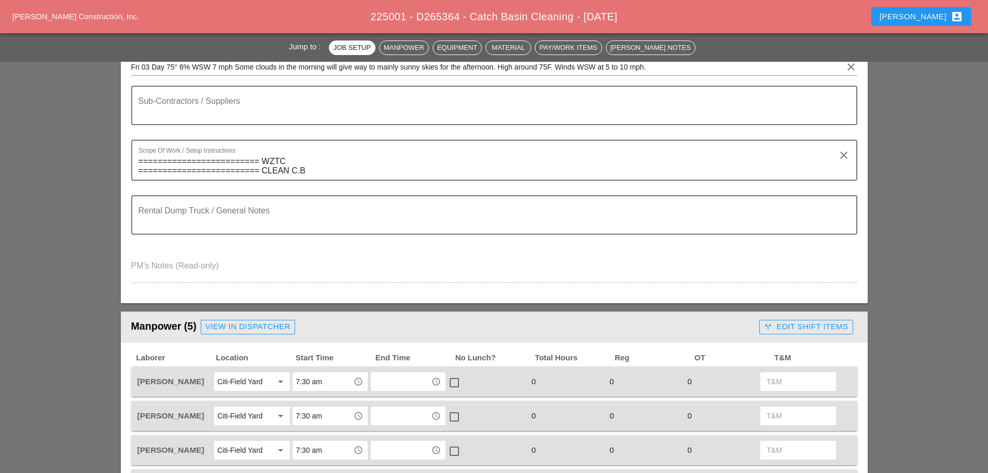
scroll to position [311, 0]
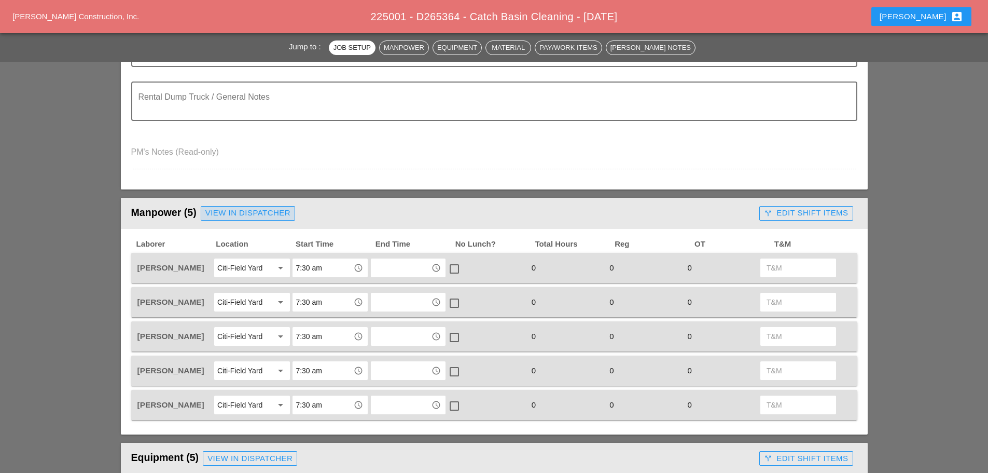
click at [272, 211] on div "View in Dispatcher" at bounding box center [247, 213] width 85 height 12
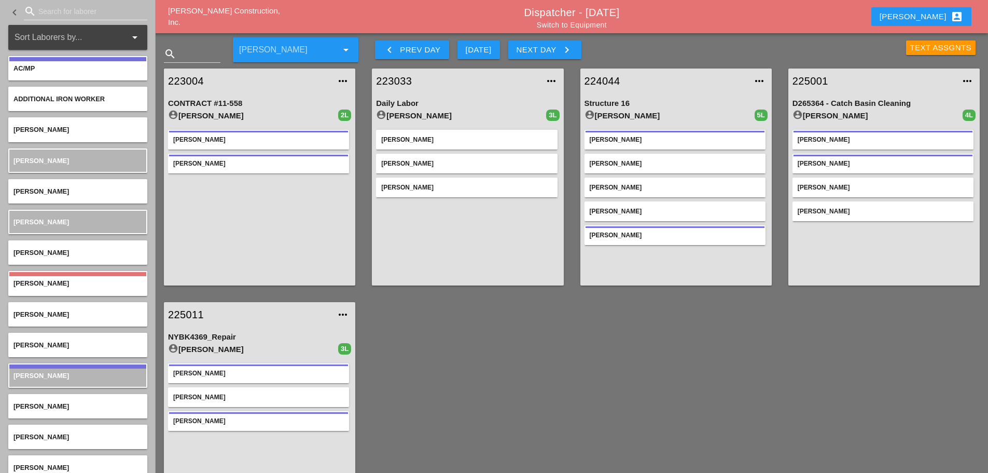
click at [76, 13] on input "Search for laborer" at bounding box center [85, 11] width 94 height 17
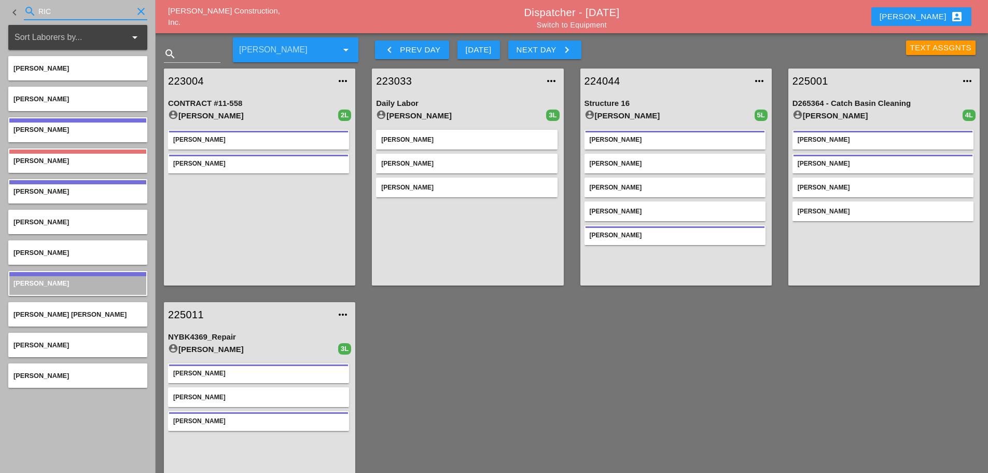
type input "RIC"
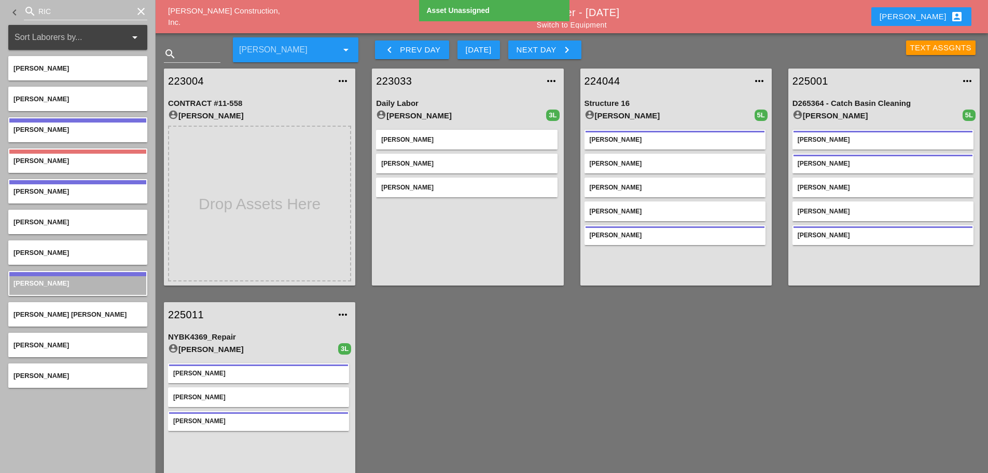
click at [587, 24] on link "Switch to Equipment" at bounding box center [572, 25] width 70 height 8
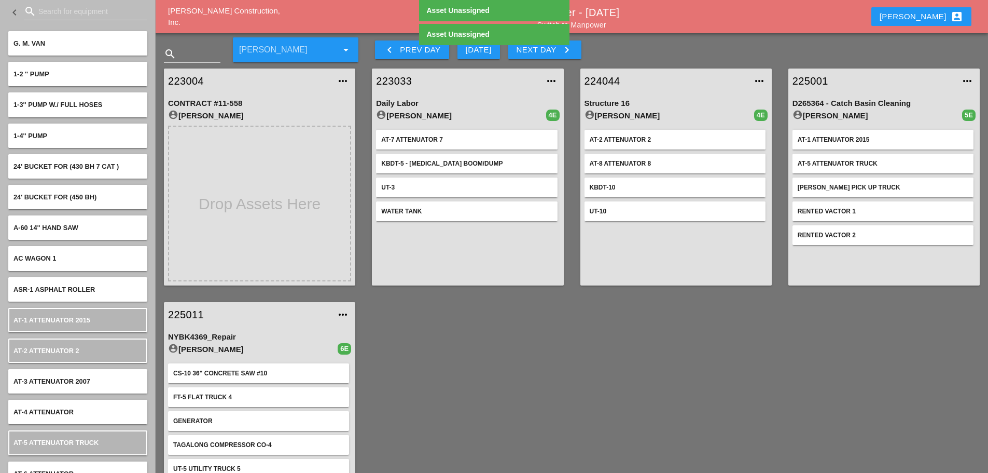
click at [594, 26] on link "Switch to Manpower" at bounding box center [571, 25] width 69 height 8
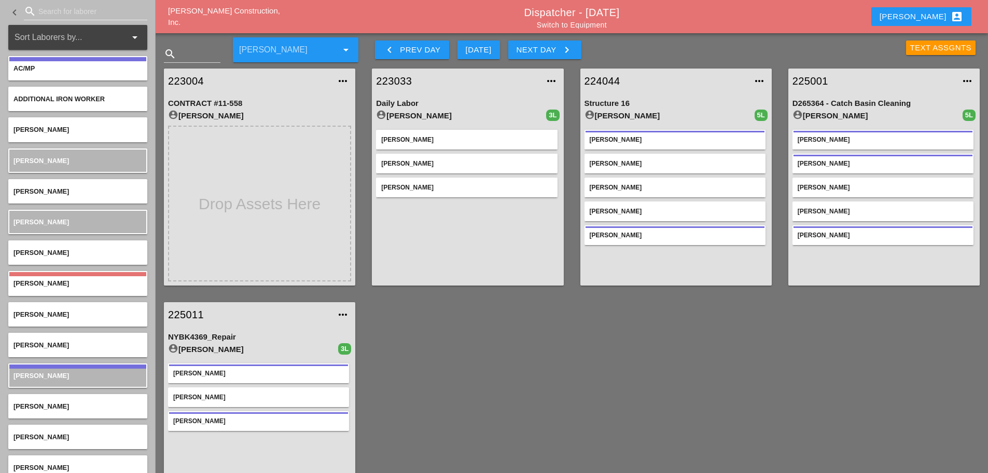
click at [804, 84] on link "225001" at bounding box center [874, 81] width 162 height 16
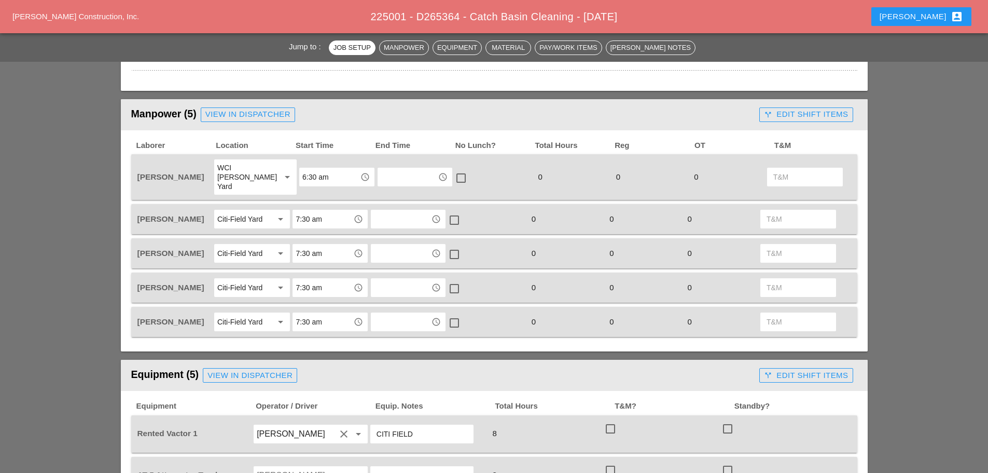
scroll to position [415, 0]
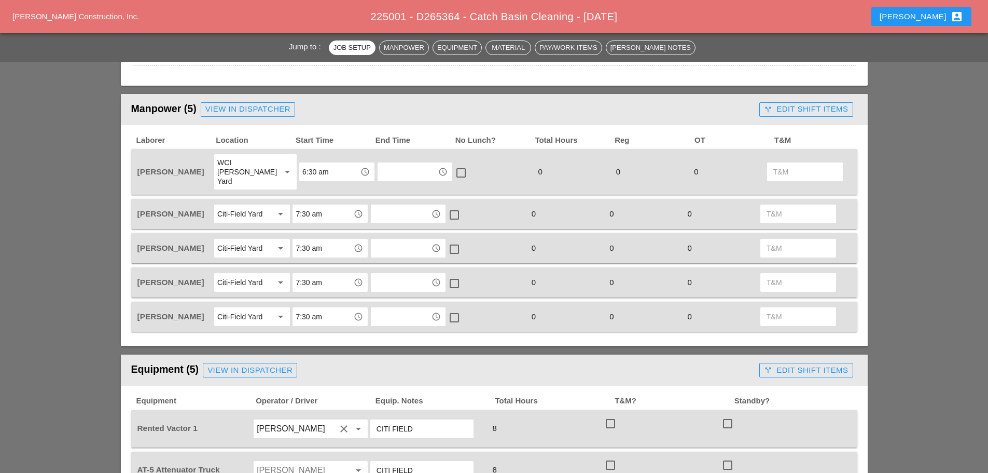
click at [266, 165] on div "WCI Bruckner Yard" at bounding box center [244, 172] width 55 height 28
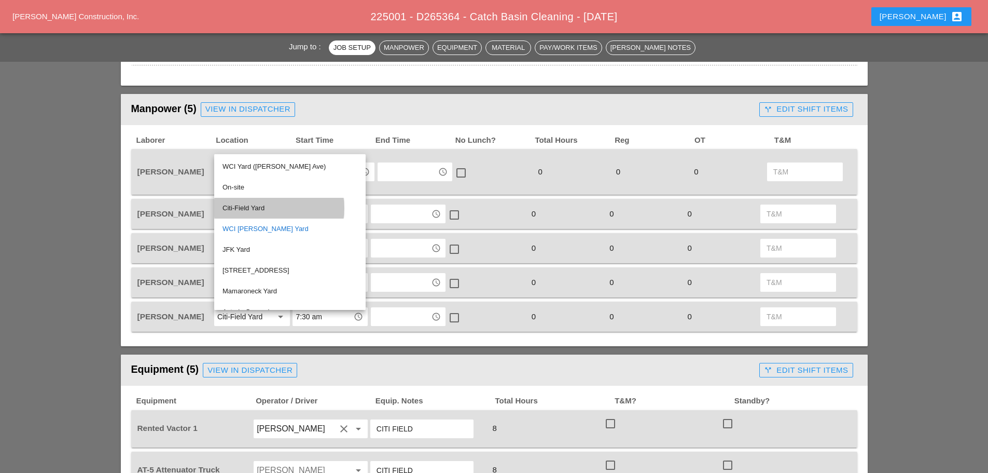
click at [255, 208] on div "Citi-Field Yard" at bounding box center [290, 208] width 135 height 12
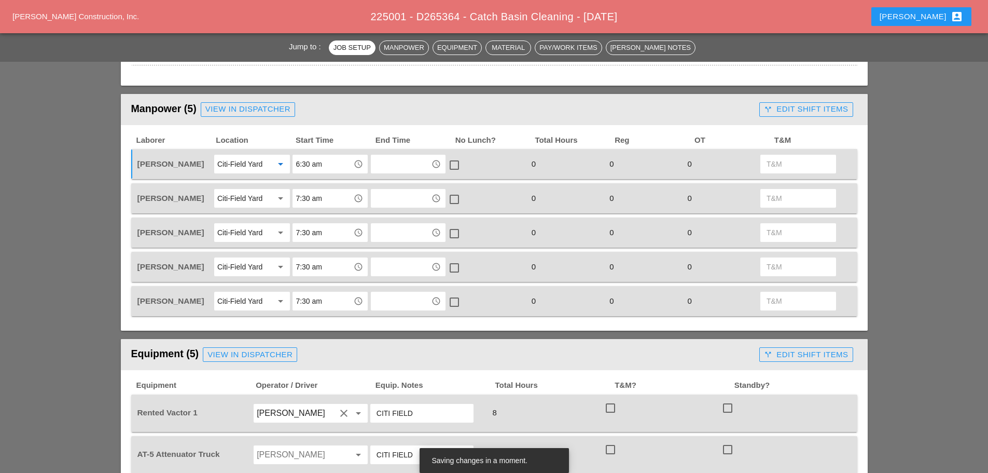
click at [334, 164] on input "6:30 am" at bounding box center [323, 164] width 54 height 17
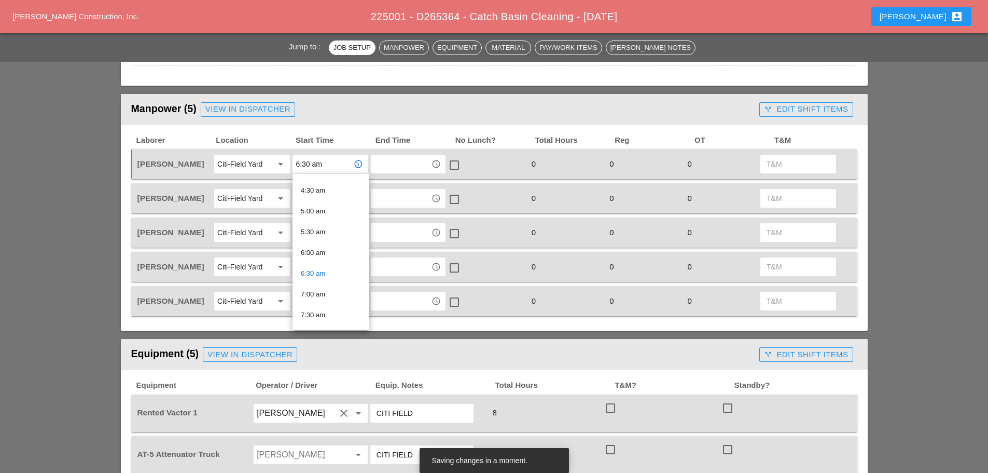
scroll to position [207, 0]
click at [319, 281] on div "7:30 am" at bounding box center [331, 290] width 60 height 21
type input "7:30 am"
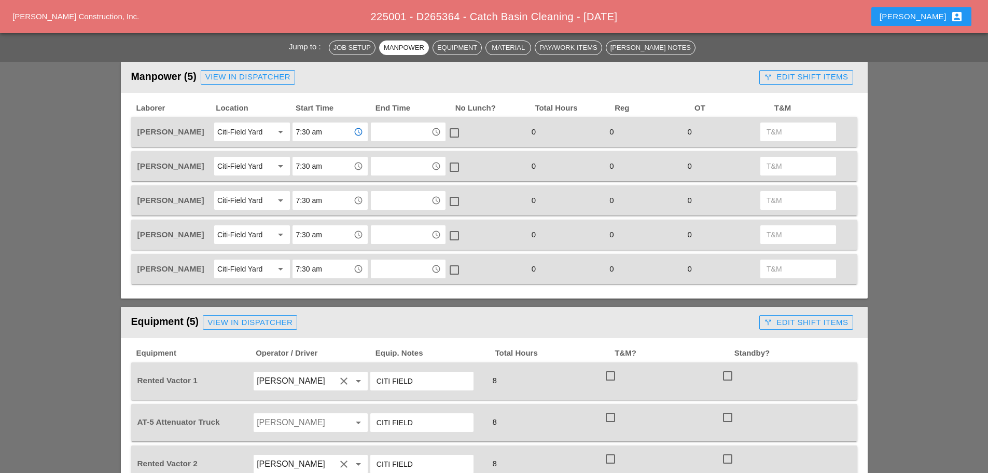
scroll to position [519, 0]
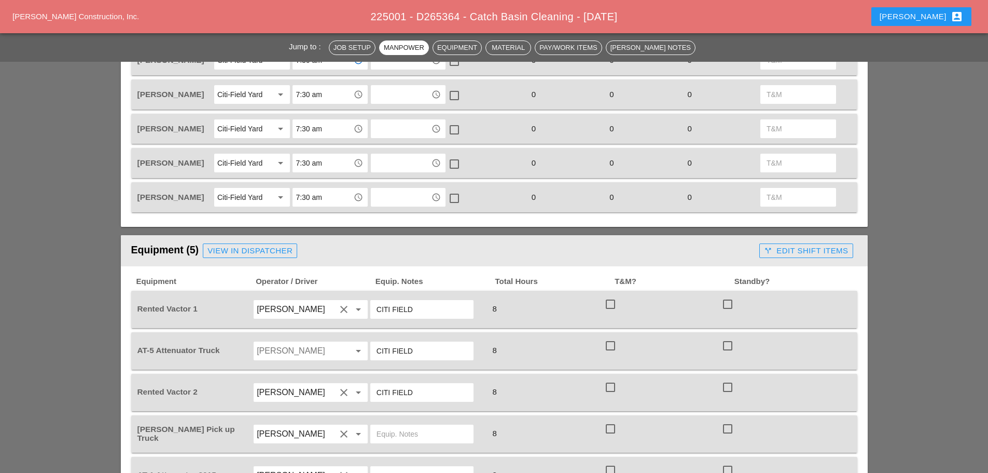
click at [303, 358] on input "Joseph Hill" at bounding box center [296, 350] width 79 height 17
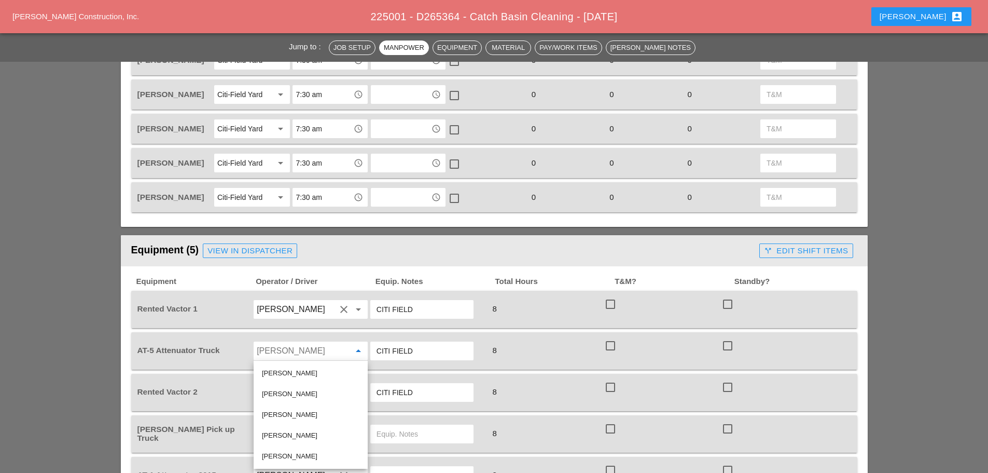
click at [299, 368] on div "[PERSON_NAME]" at bounding box center [311, 373] width 98 height 12
type input "[PERSON_NAME]"
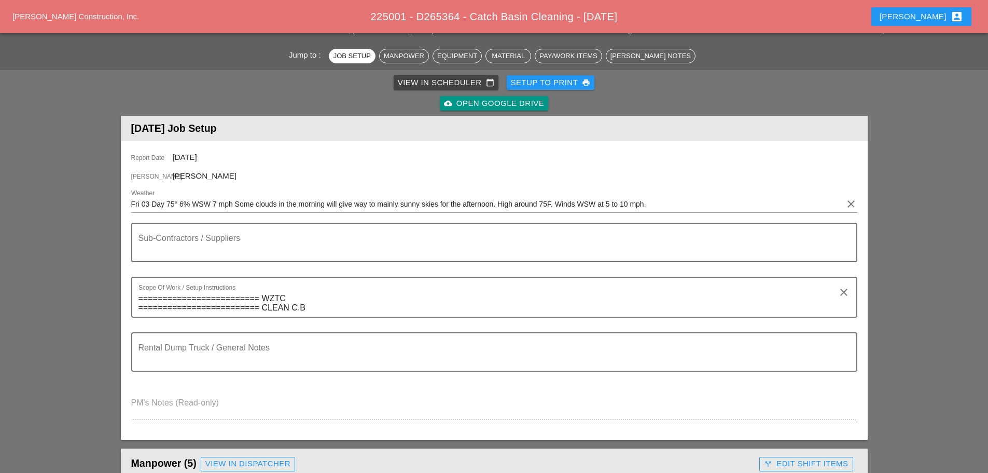
scroll to position [0, 0]
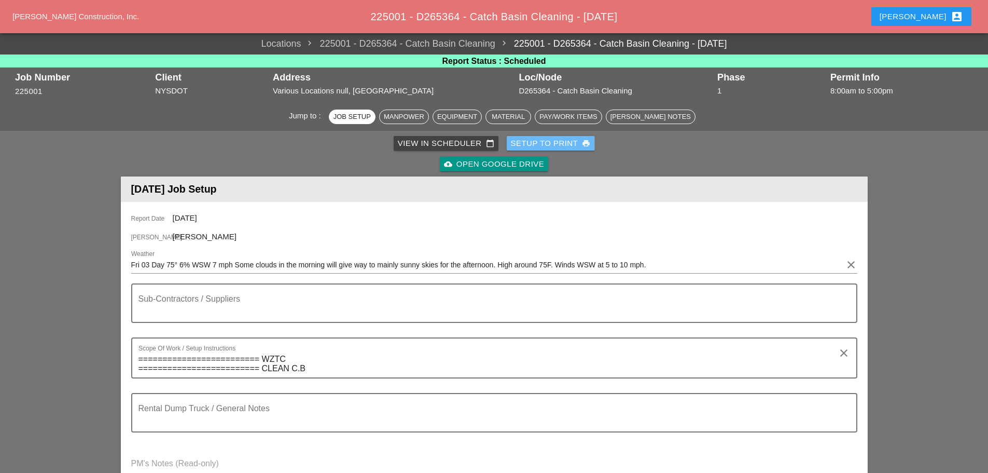
click at [549, 141] on div "Setup to Print print" at bounding box center [551, 143] width 80 height 12
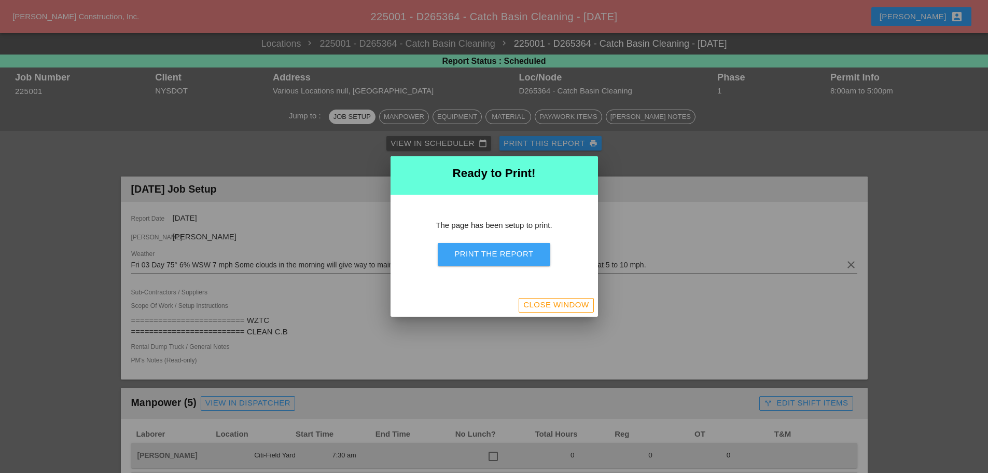
drag, startPoint x: 513, startPoint y: 258, endPoint x: 766, endPoint y: 409, distance: 294.5
click at [513, 257] on div "Print the Report" at bounding box center [493, 254] width 79 height 12
click at [544, 302] on div "Close Window" at bounding box center [555, 305] width 65 height 12
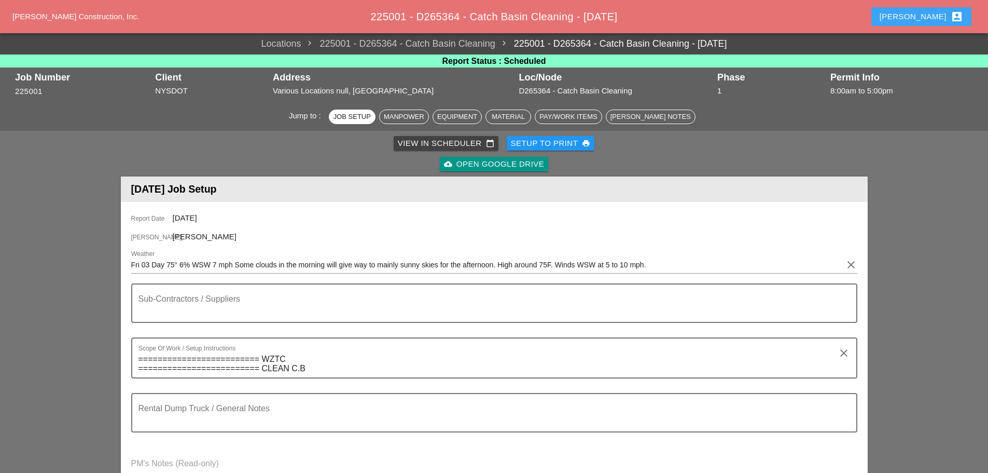
click at [938, 18] on div "Enrico account_box" at bounding box center [922, 16] width 84 height 12
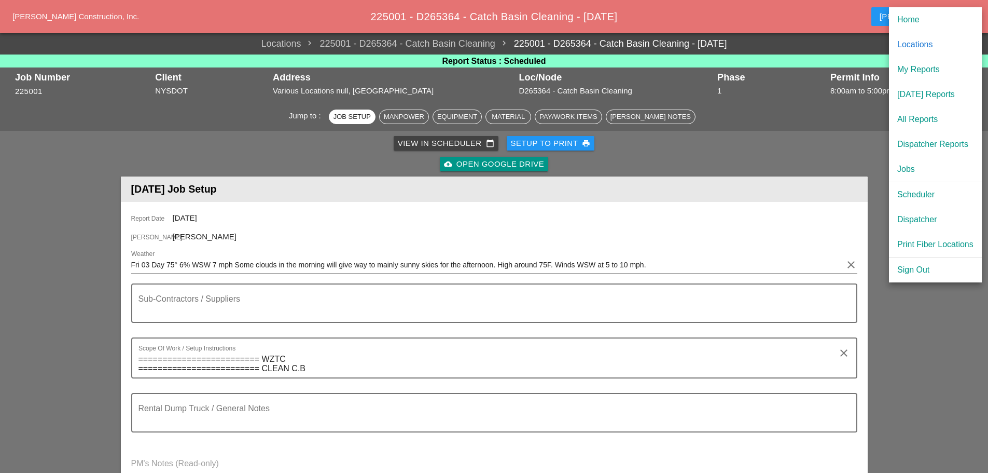
click at [919, 194] on div "Scheduler" at bounding box center [935, 194] width 76 height 12
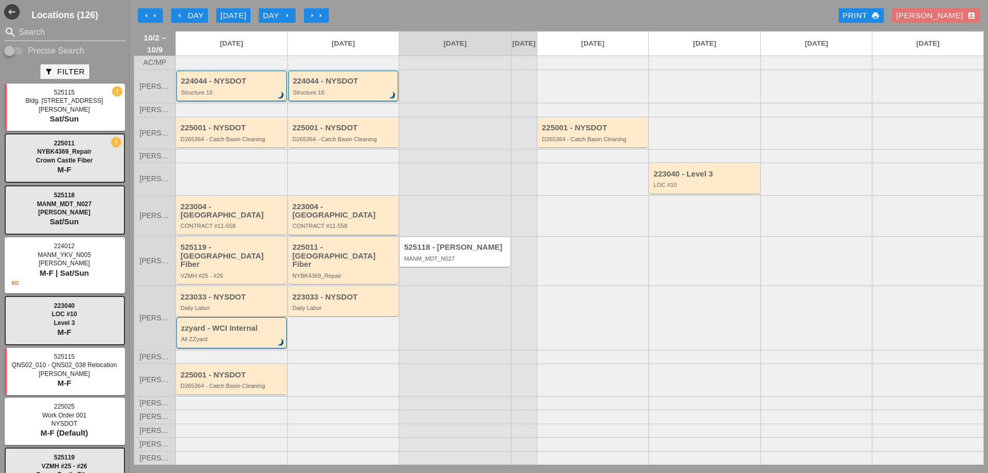
click at [335, 229] on div "CONTRACT #11-558" at bounding box center [345, 226] width 104 height 6
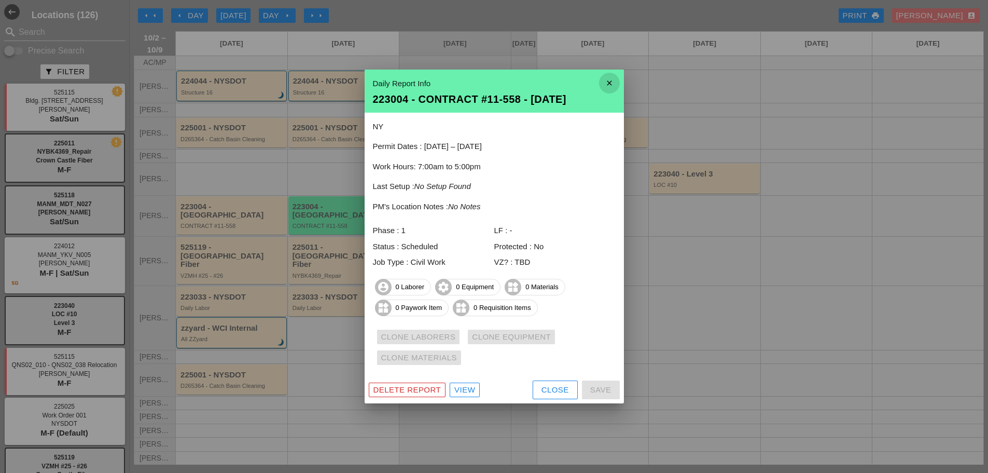
click at [610, 75] on icon "close" at bounding box center [609, 83] width 21 height 21
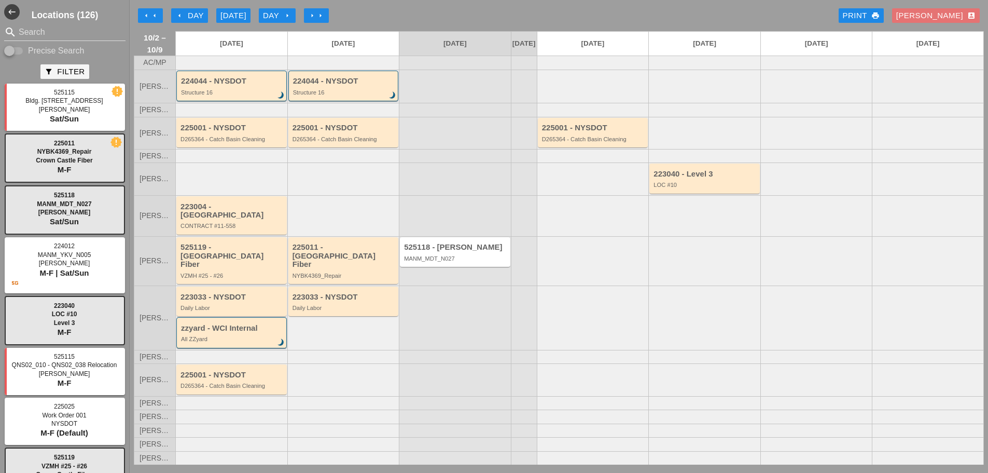
click at [66, 32] on input "Search" at bounding box center [65, 32] width 92 height 17
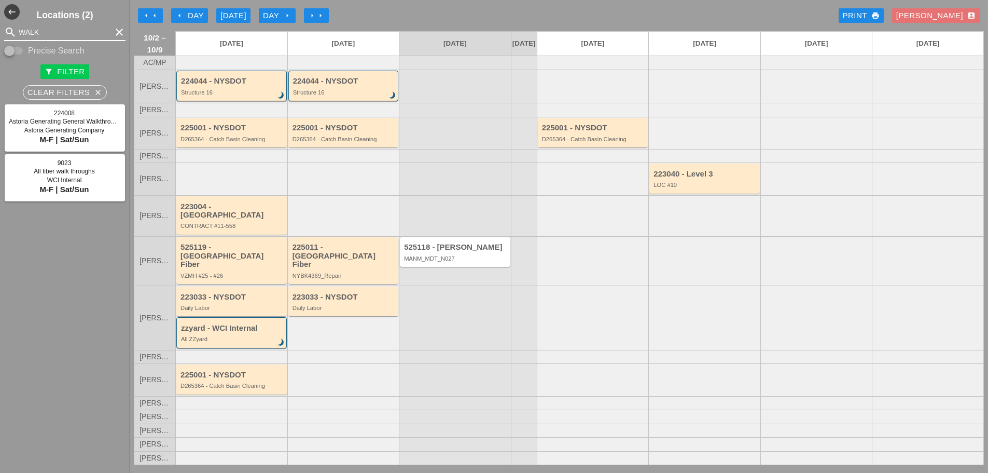
type input "WALK"
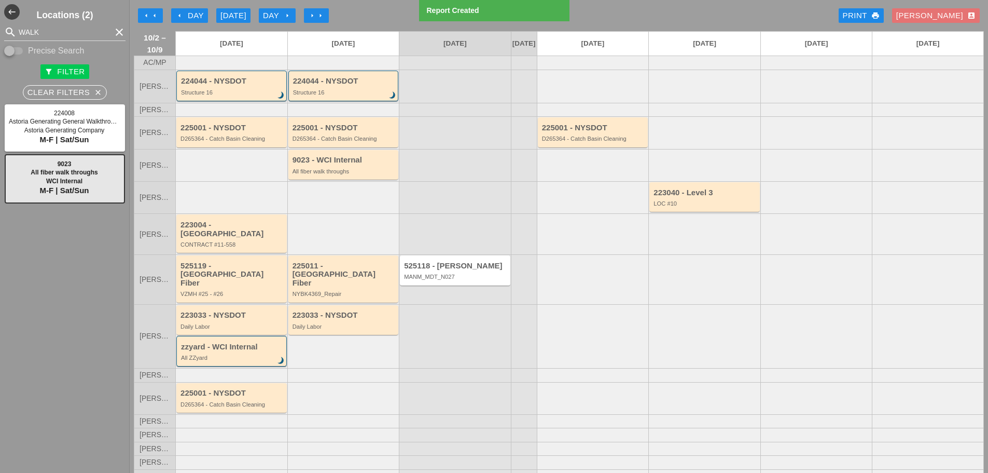
drag, startPoint x: 107, startPoint y: 31, endPoint x: 322, endPoint y: 166, distance: 254.6
click at [113, 31] on icon "clear" at bounding box center [119, 32] width 12 height 12
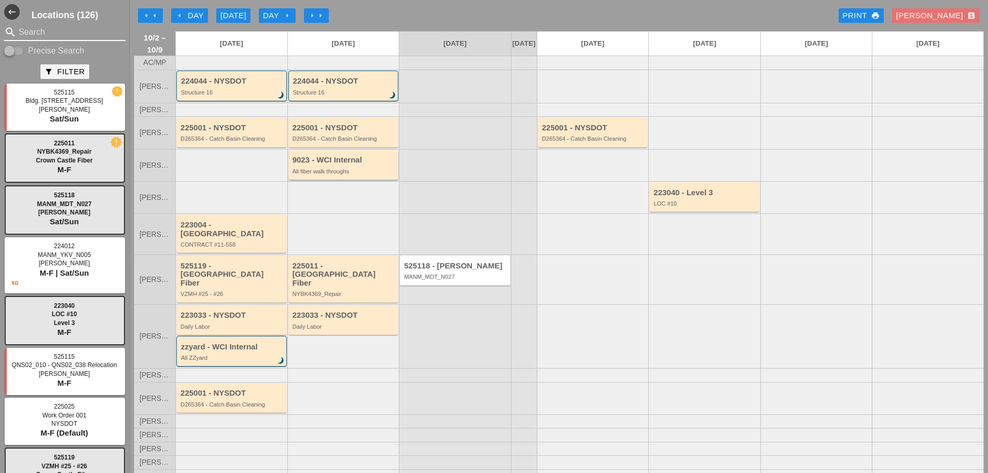
click at [336, 174] on div "All fiber walk throughs" at bounding box center [345, 171] width 104 height 6
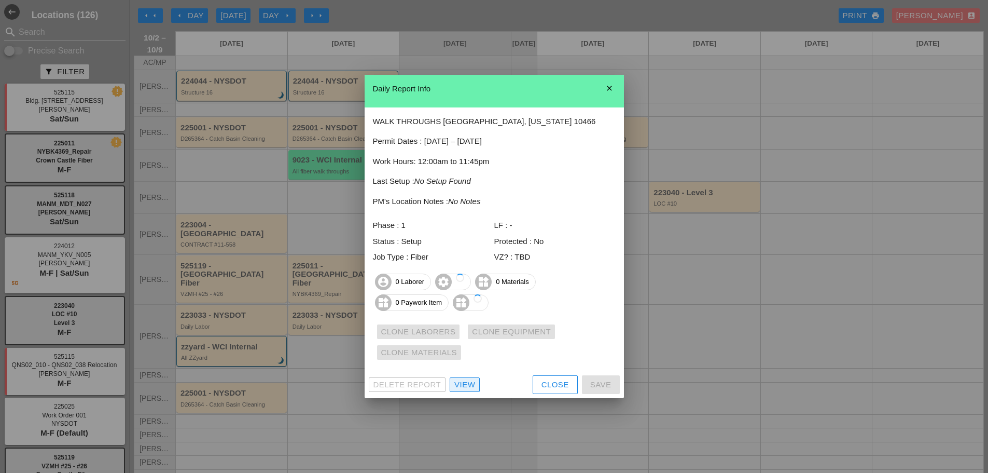
click at [466, 389] on div "View" at bounding box center [464, 385] width 21 height 12
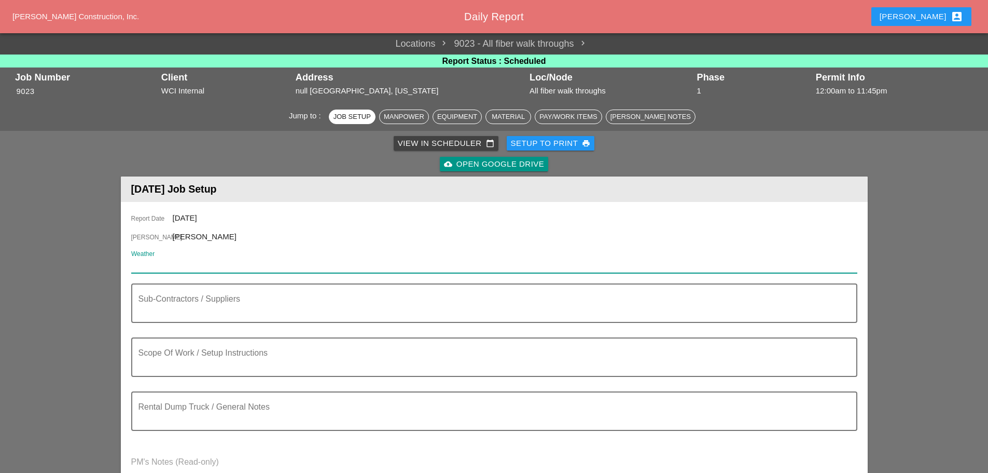
paste input "Fri 03 Day 73° 6% WSW 10 mph Some clouds in the morning will give way to mainly…"
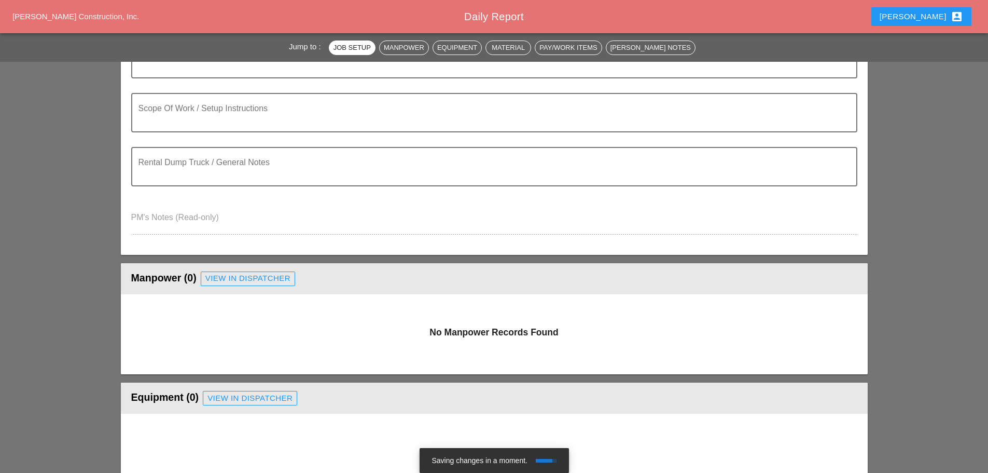
scroll to position [104, 0]
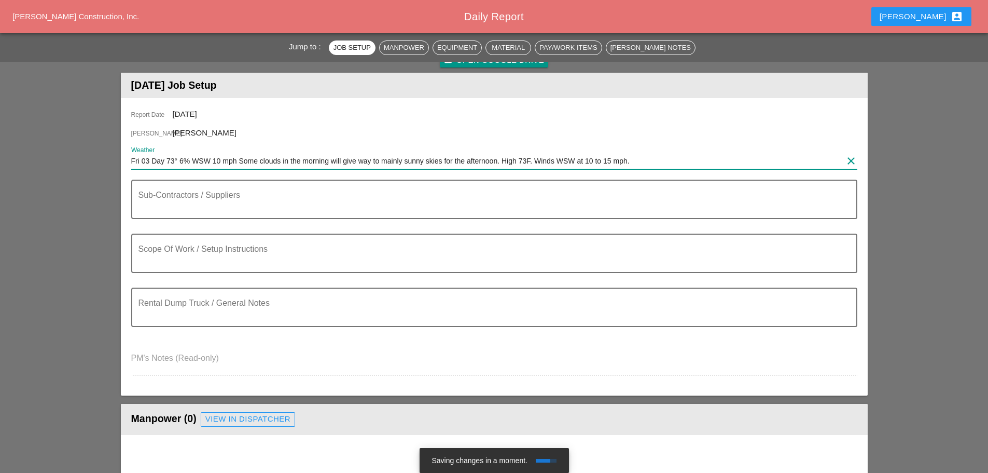
type input "Fri 03 Day 73° 6% WSW 10 mph Some clouds in the morning will give way to mainly…"
click at [196, 250] on textarea "Scope Of Work / Setup Instructions" at bounding box center [489, 259] width 703 height 25
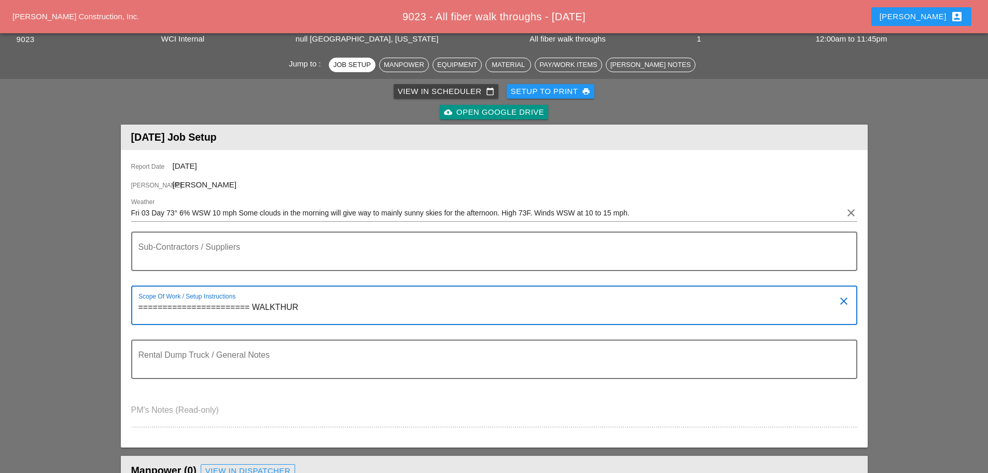
scroll to position [259, 0]
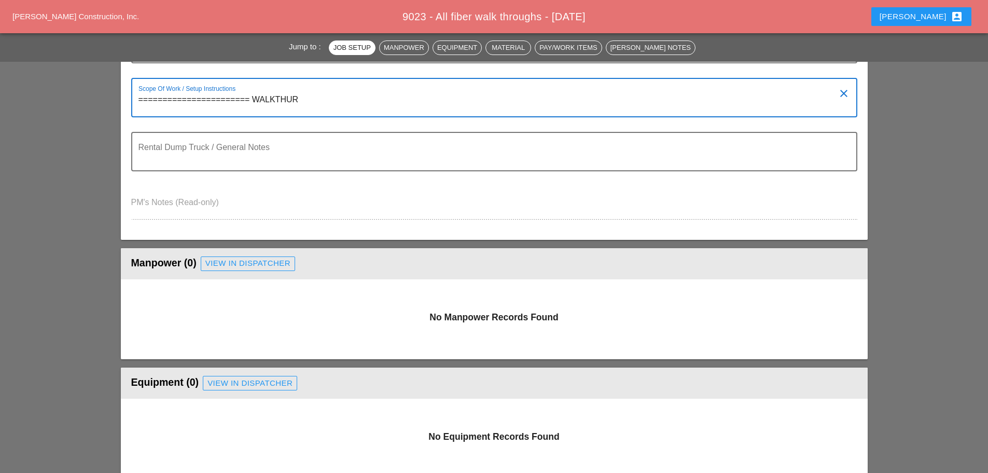
type textarea "======================= WALKTHUR"
click at [253, 267] on div "View in Dispatcher" at bounding box center [247, 263] width 85 height 12
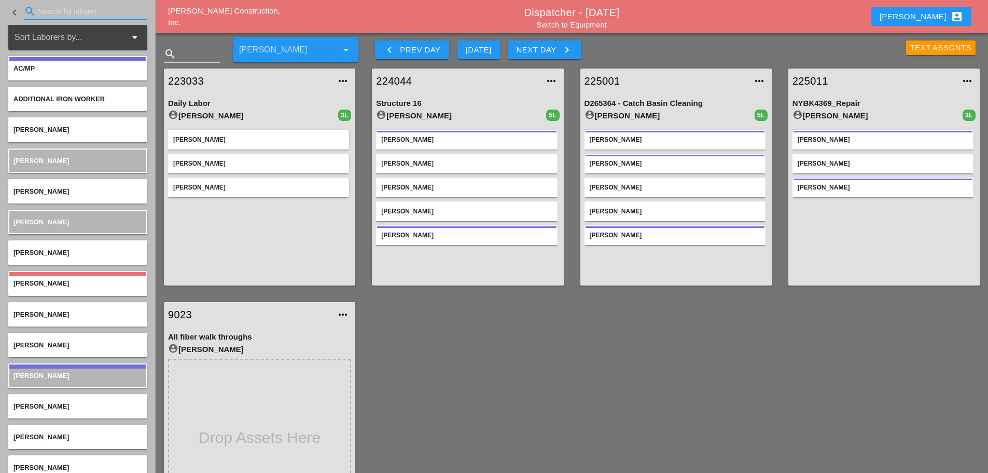
click at [45, 17] on input "Search for laborer" at bounding box center [85, 11] width 94 height 17
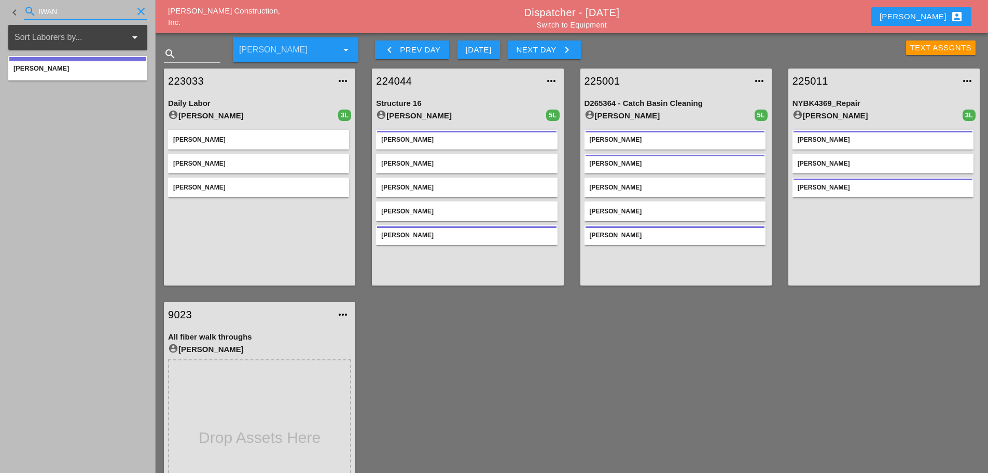
type input "IWAN"
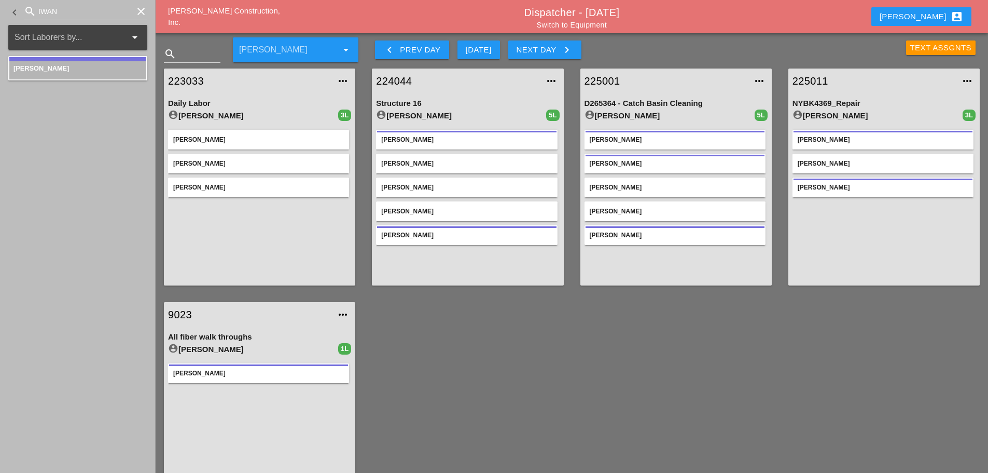
click at [140, 13] on icon "clear" at bounding box center [141, 11] width 12 height 12
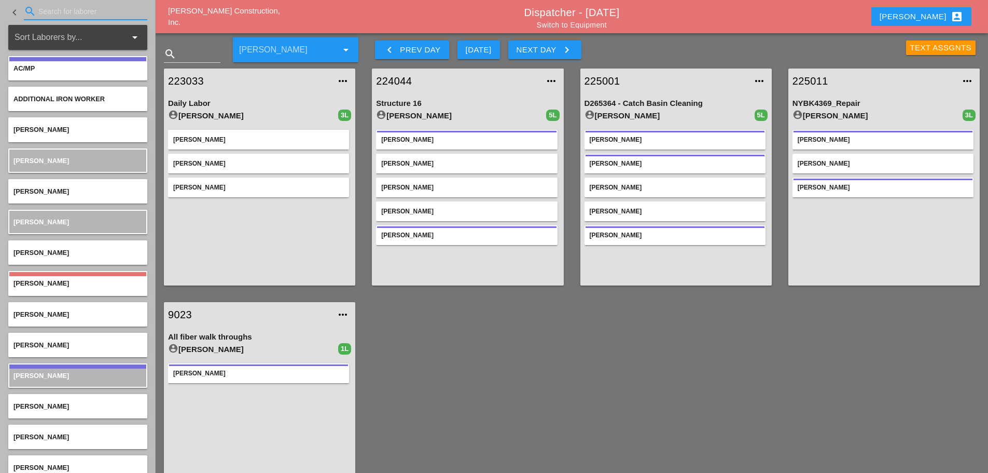
click at [600, 26] on link "Switch to Equipment" at bounding box center [572, 25] width 70 height 8
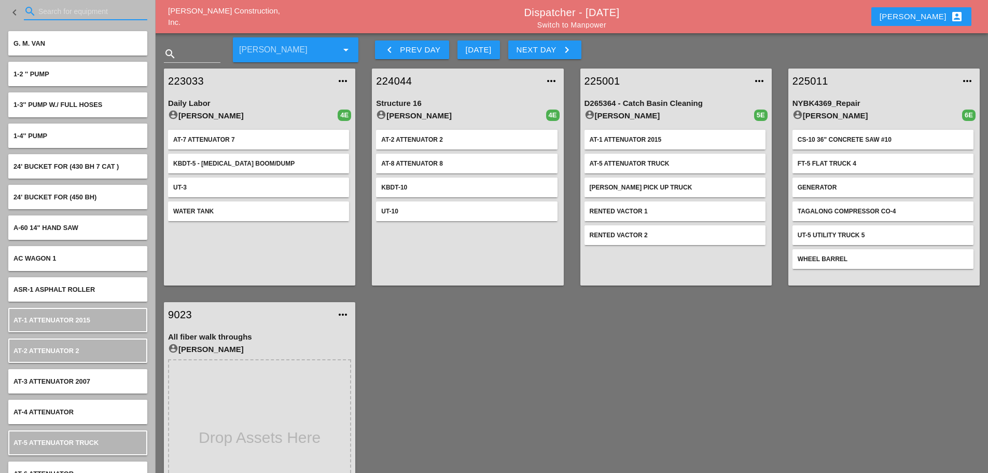
click at [67, 12] on input "Search for equipment" at bounding box center [85, 11] width 94 height 17
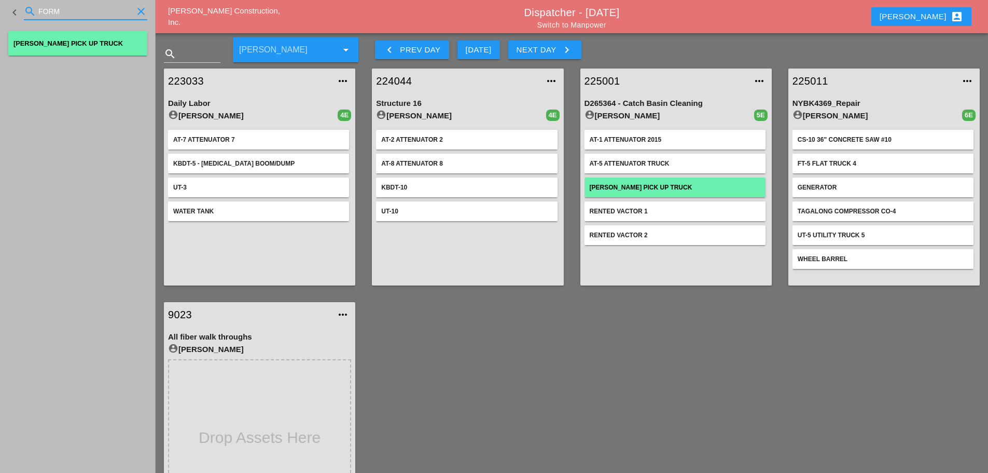
type input "FORM"
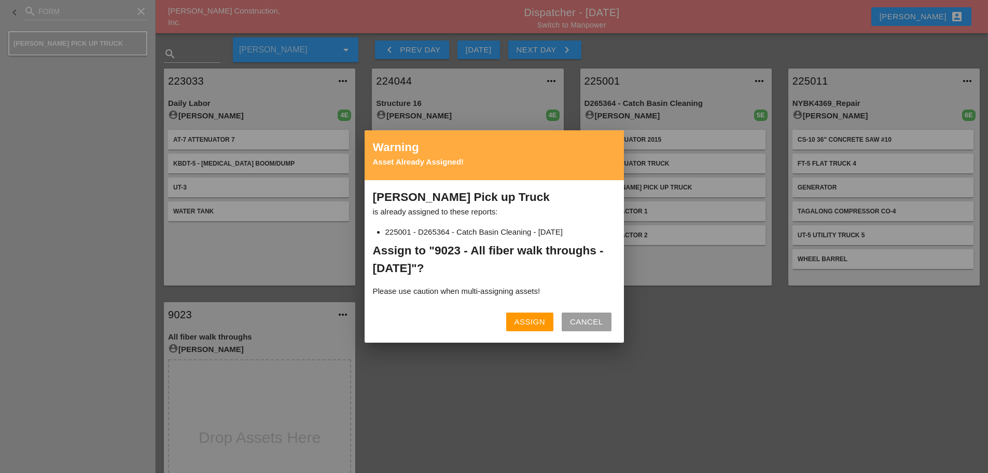
click at [138, 9] on div at bounding box center [494, 236] width 988 height 473
click at [511, 320] on button "Assign" at bounding box center [529, 321] width 47 height 19
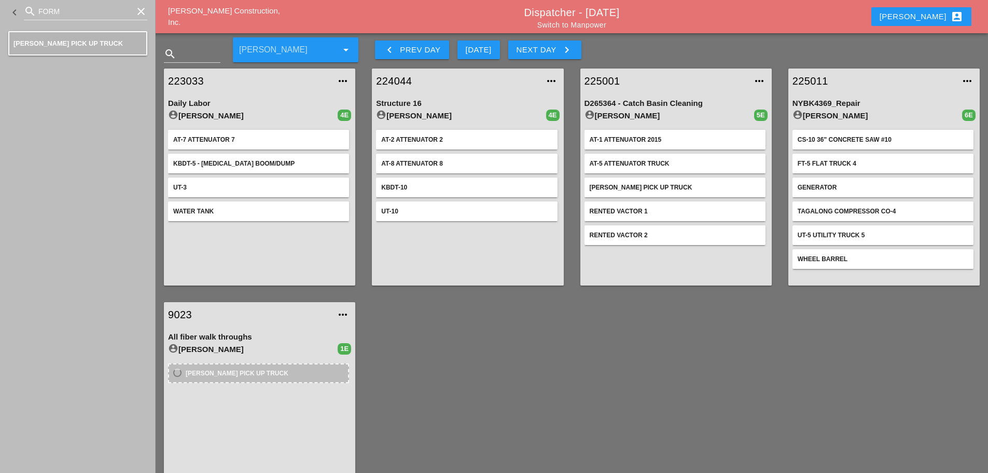
click at [137, 10] on icon "clear" at bounding box center [141, 11] width 12 height 12
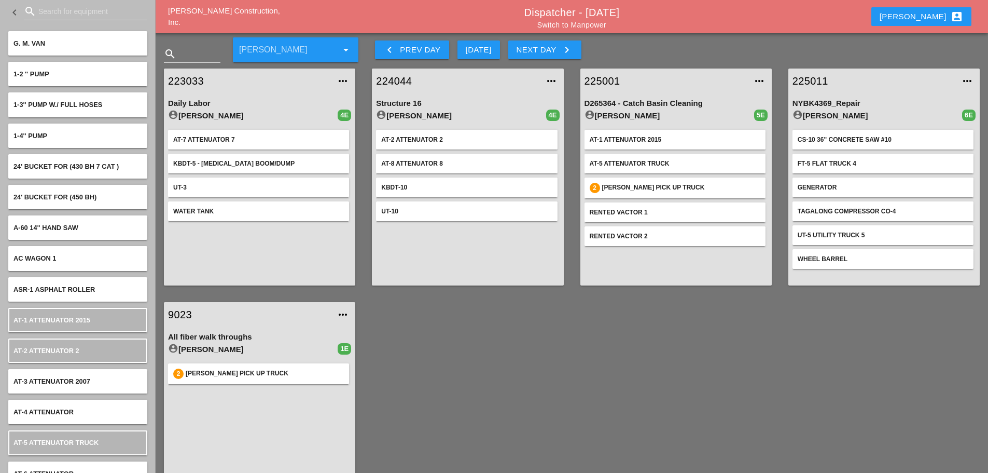
click at [183, 313] on link "9023" at bounding box center [249, 315] width 162 height 16
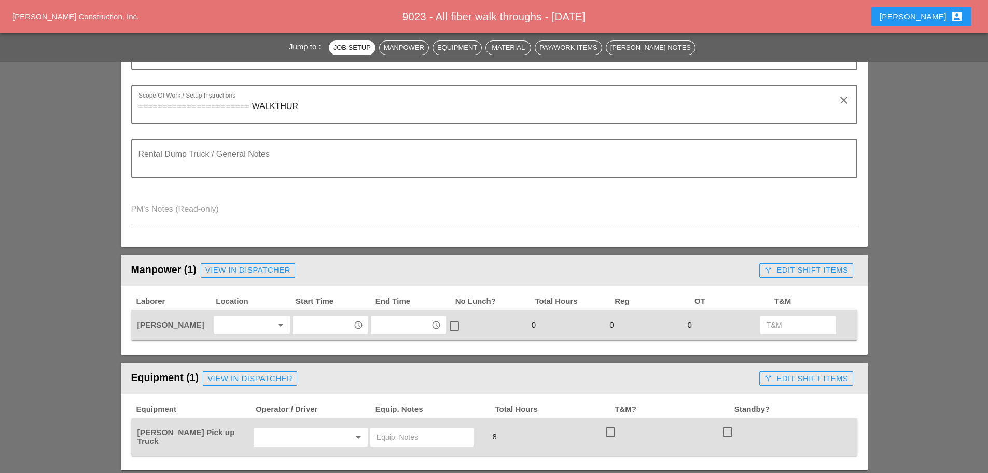
scroll to position [259, 0]
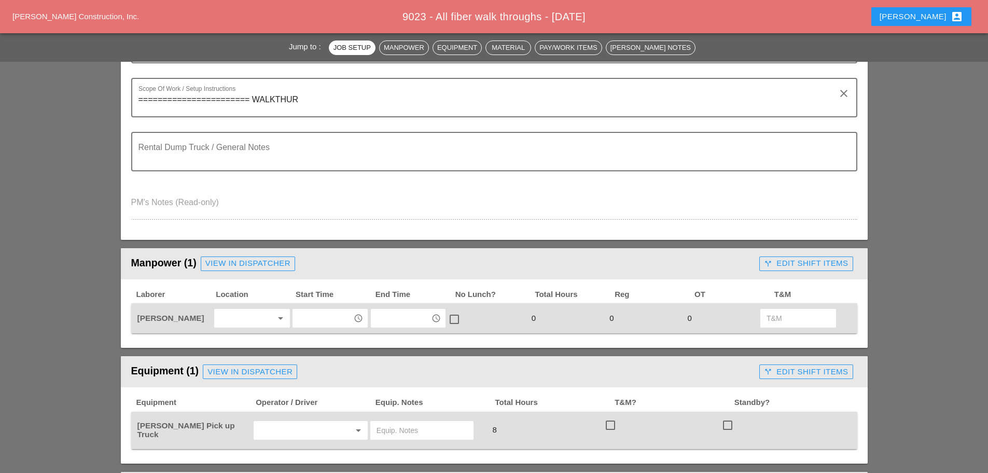
click at [251, 316] on div at bounding box center [244, 318] width 55 height 17
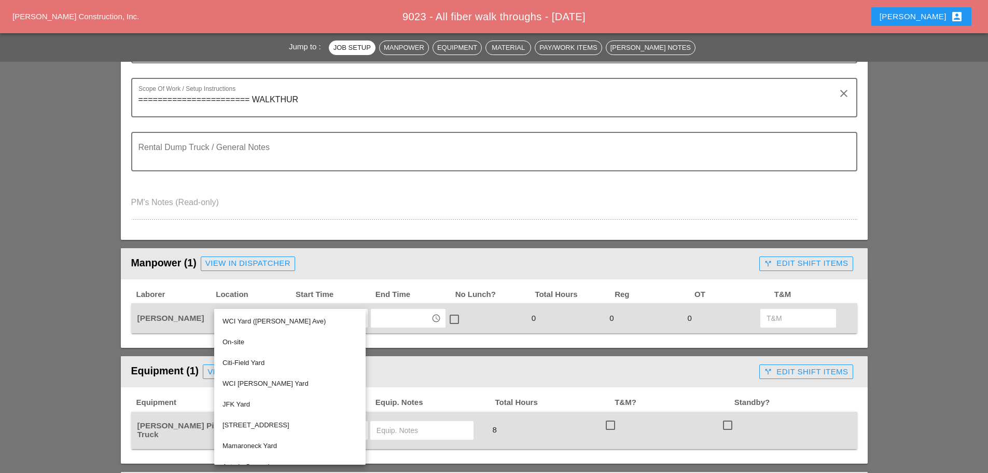
drag, startPoint x: 243, startPoint y: 343, endPoint x: 261, endPoint y: 340, distance: 18.9
click at [243, 343] on div "On-site" at bounding box center [290, 342] width 135 height 12
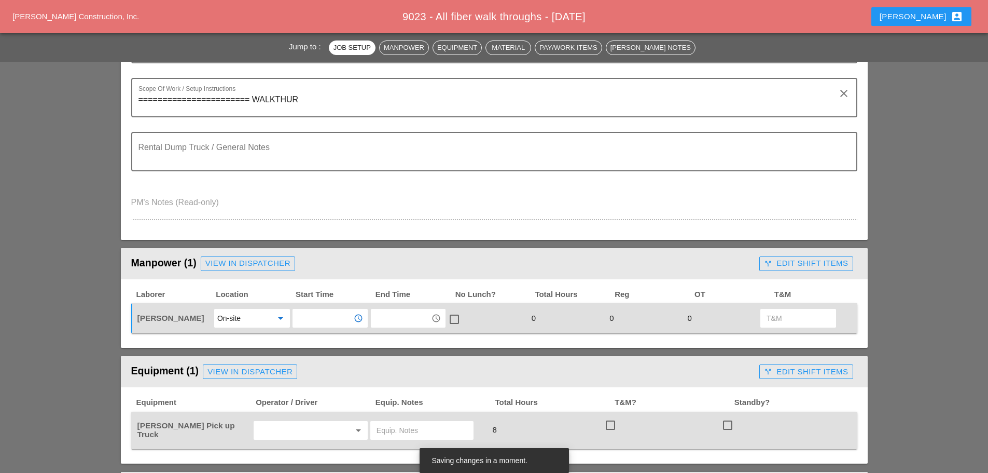
click at [325, 317] on input "text" at bounding box center [323, 318] width 54 height 17
click at [316, 245] on div "7:00 am" at bounding box center [331, 248] width 60 height 12
type input "7:00 am"
click at [287, 424] on input "text" at bounding box center [296, 430] width 79 height 17
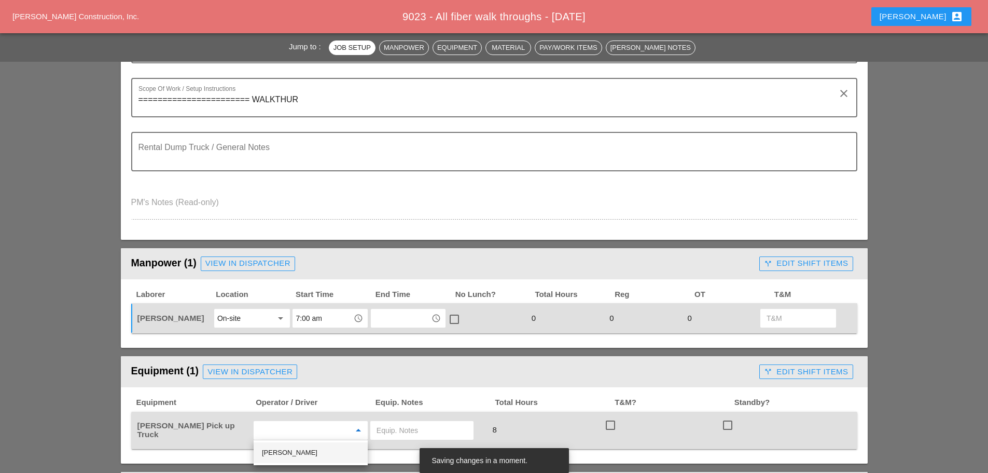
click at [297, 449] on div "[PERSON_NAME]" at bounding box center [311, 452] width 98 height 12
type input "[PERSON_NAME]"
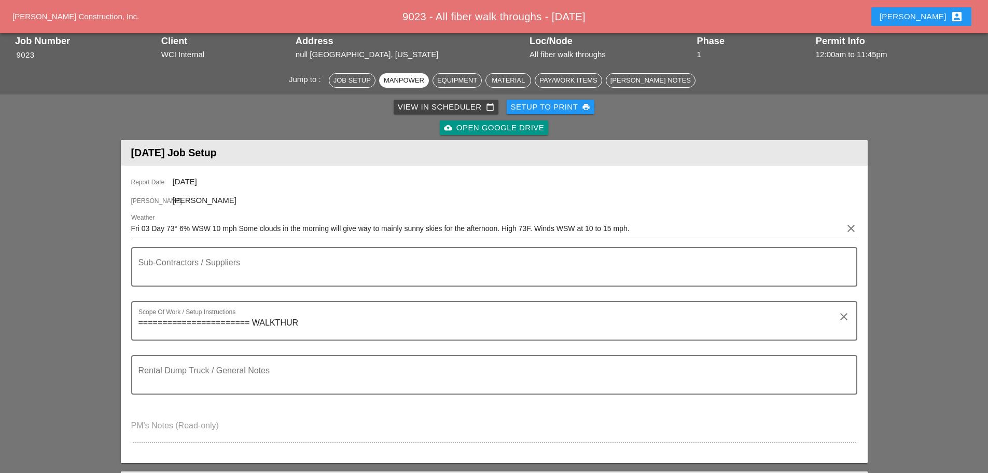
scroll to position [0, 0]
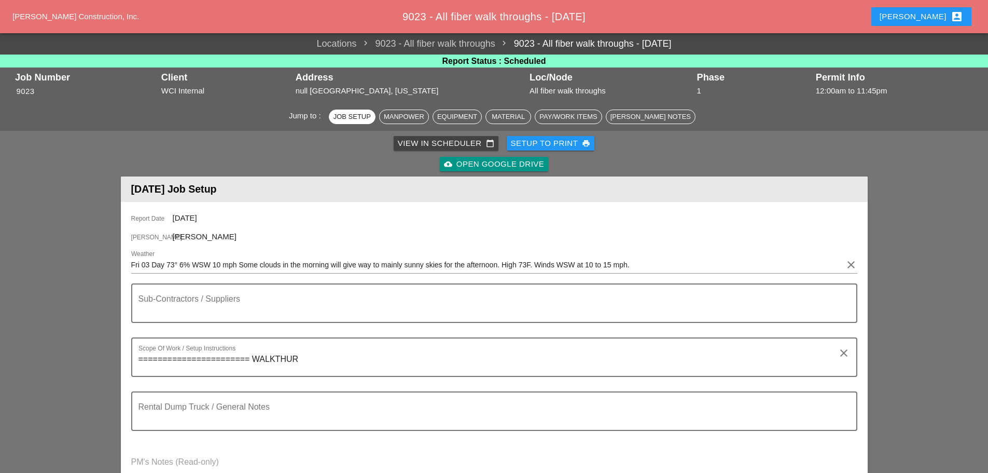
click at [310, 361] on textarea "======================= WALKTHUR" at bounding box center [489, 363] width 703 height 25
click at [518, 142] on div "Setup to Print print" at bounding box center [551, 143] width 80 height 12
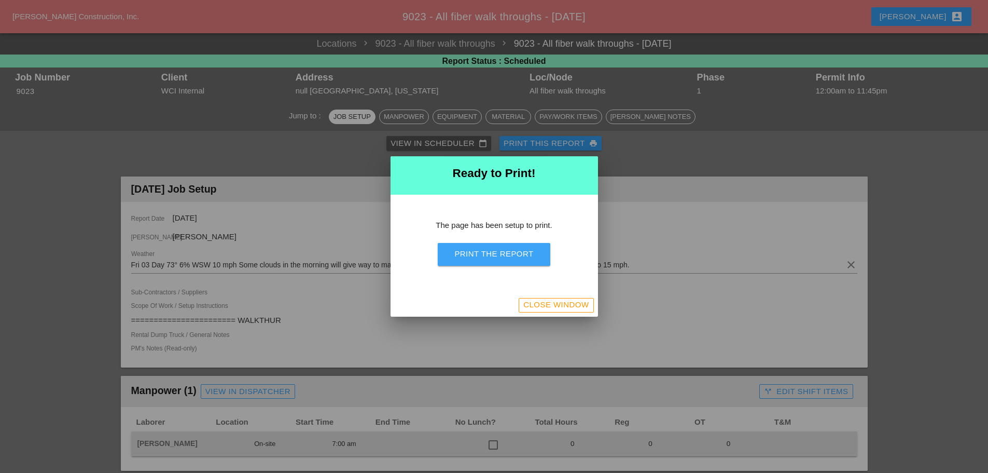
click at [494, 246] on button "Print the Report" at bounding box center [494, 254] width 112 height 23
click at [539, 308] on div "Close Window" at bounding box center [555, 305] width 65 height 12
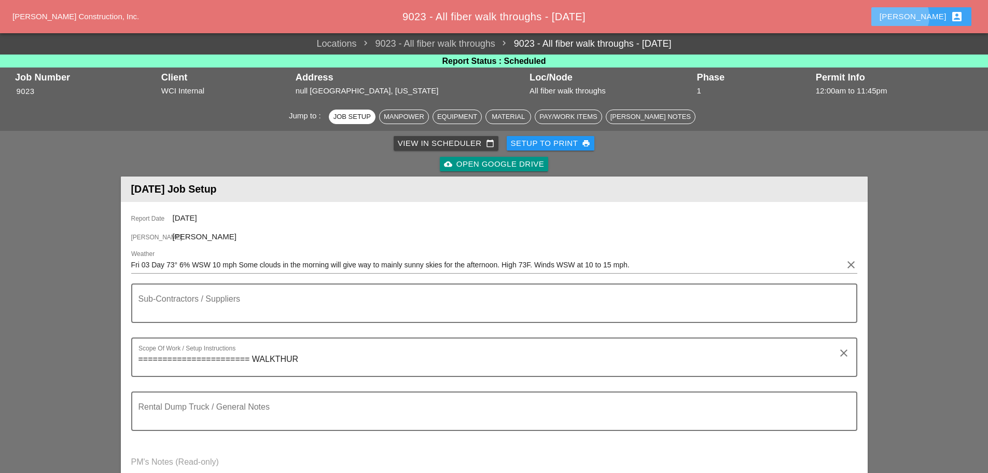
click at [928, 9] on button "Enrico account_box" at bounding box center [921, 16] width 100 height 19
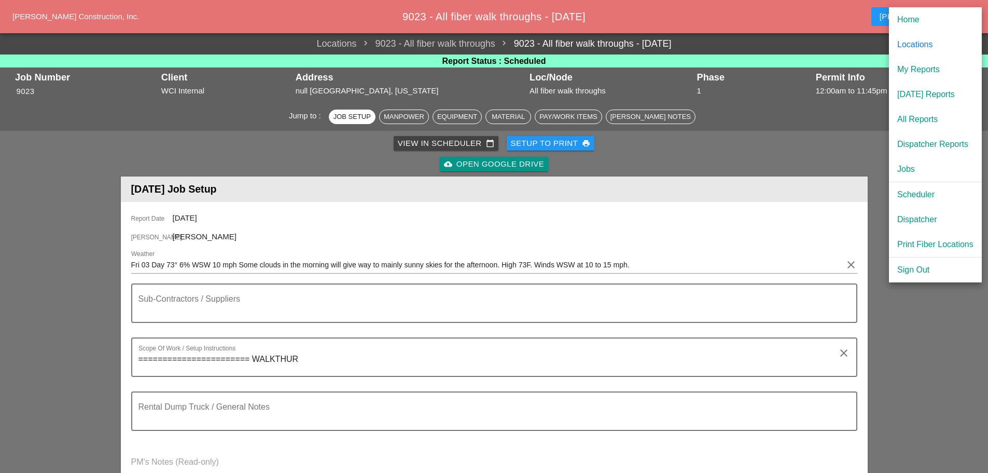
click at [928, 94] on div "[DATE] Reports" at bounding box center [935, 94] width 76 height 12
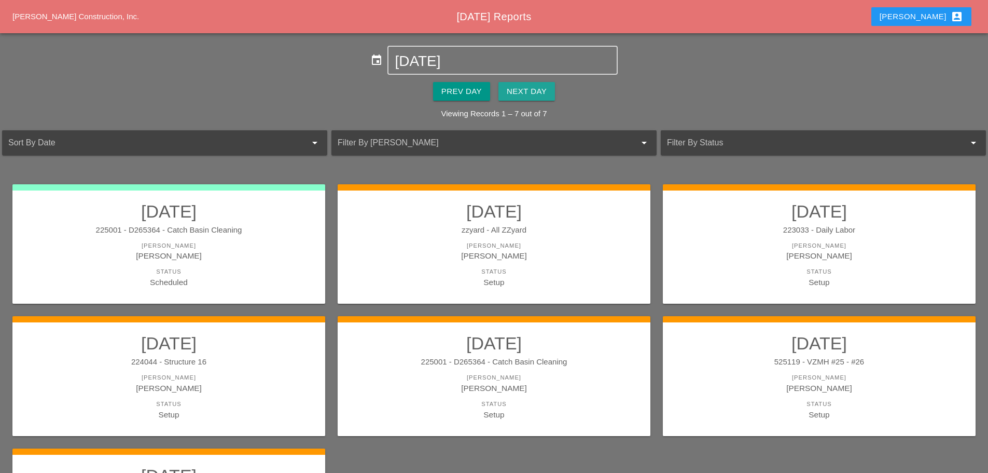
click at [539, 96] on div "Next Day" at bounding box center [527, 92] width 40 height 12
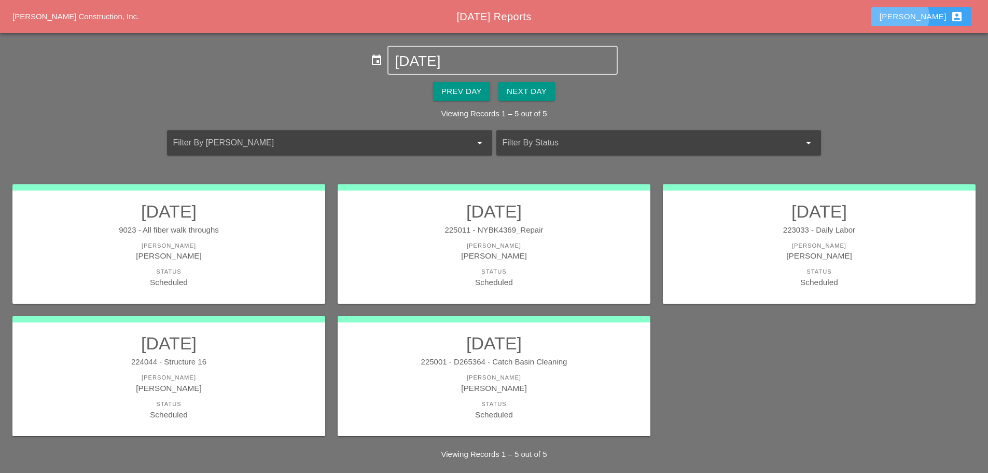
click at [918, 18] on button "Enrico account_box" at bounding box center [921, 16] width 100 height 19
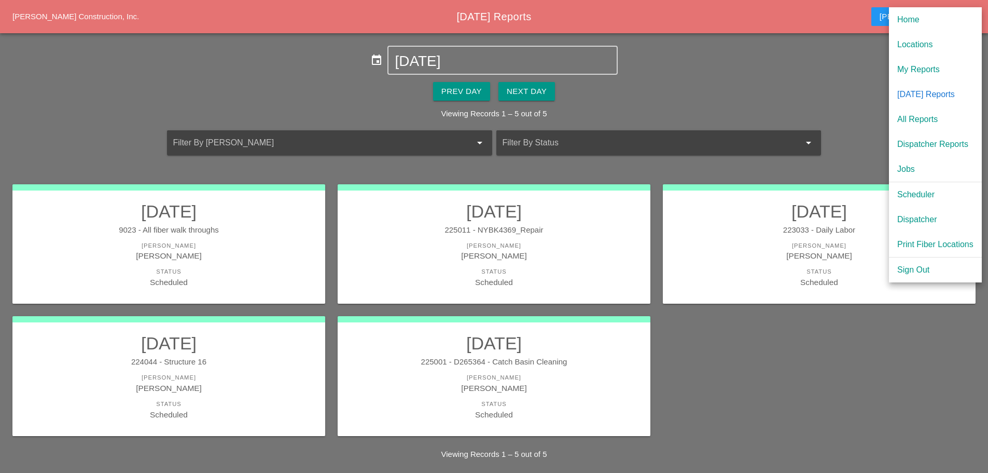
click at [924, 192] on div "Scheduler" at bounding box center [935, 194] width 76 height 12
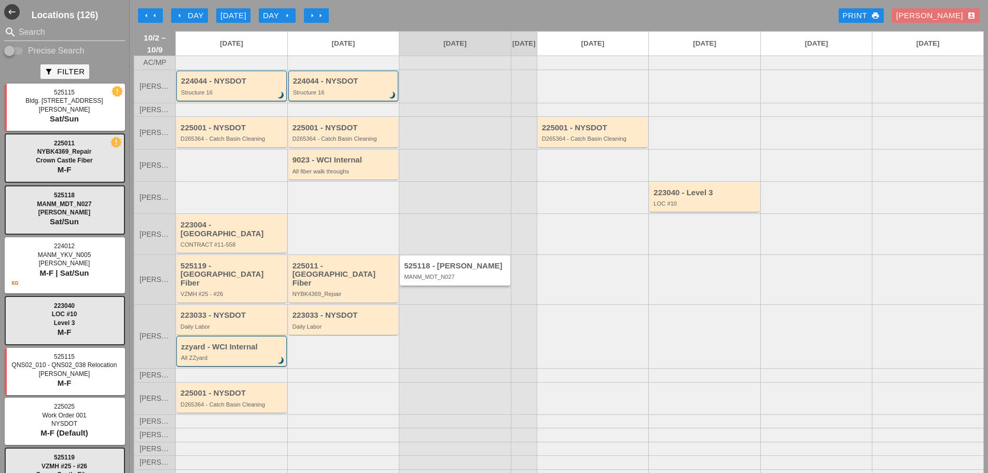
click at [429, 273] on div "MANM_MDT_N027" at bounding box center [456, 276] width 104 height 6
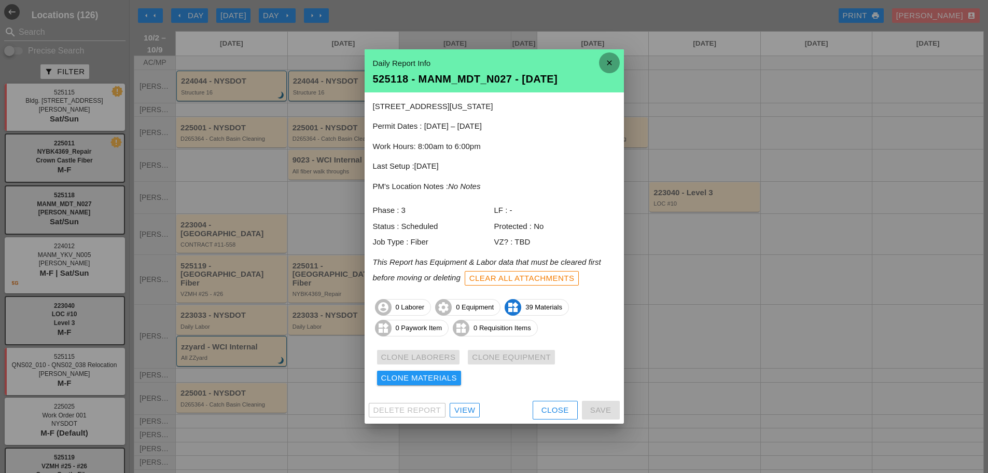
click at [608, 63] on icon "close" at bounding box center [609, 62] width 21 height 21
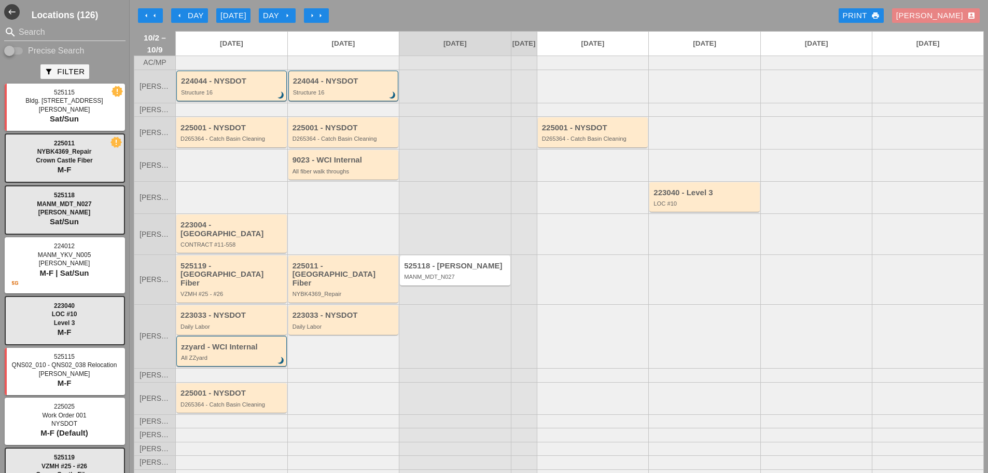
click at [943, 12] on div "[PERSON_NAME] account_box" at bounding box center [935, 16] width 79 height 12
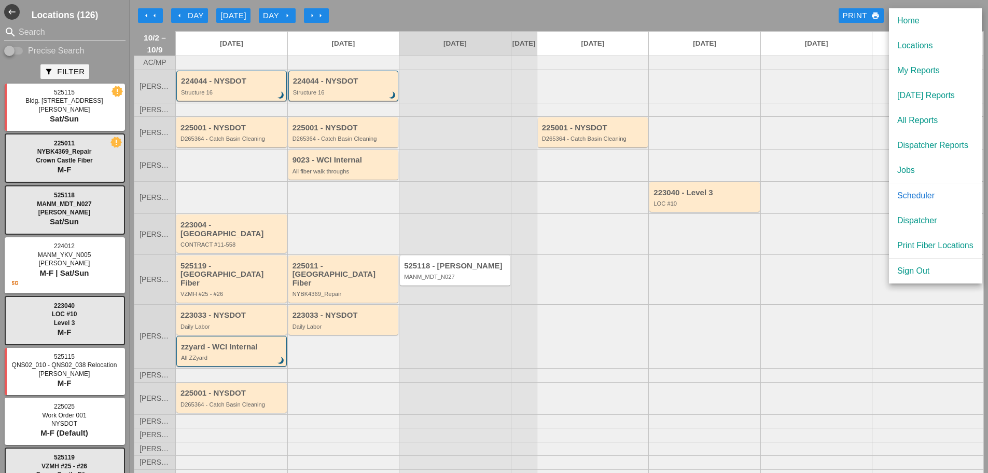
click at [910, 218] on div "Dispatcher" at bounding box center [935, 220] width 76 height 12
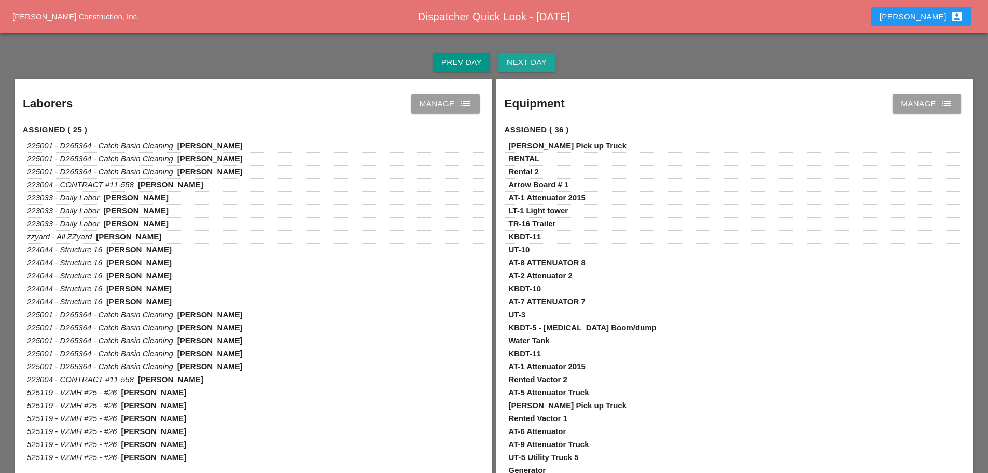
click at [550, 65] on button "Next Day" at bounding box center [526, 62] width 57 height 19
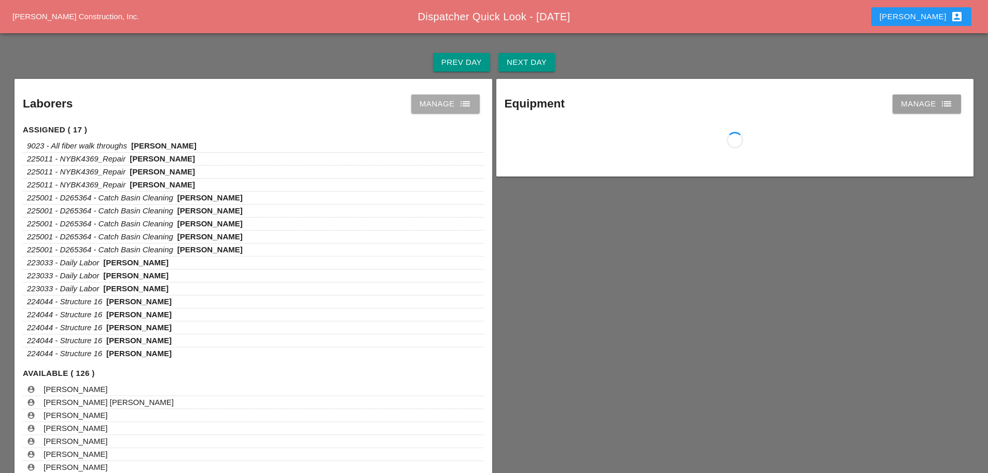
click at [459, 106] on icon "list" at bounding box center [465, 104] width 12 height 12
